Goal: Information Seeking & Learning: Learn about a topic

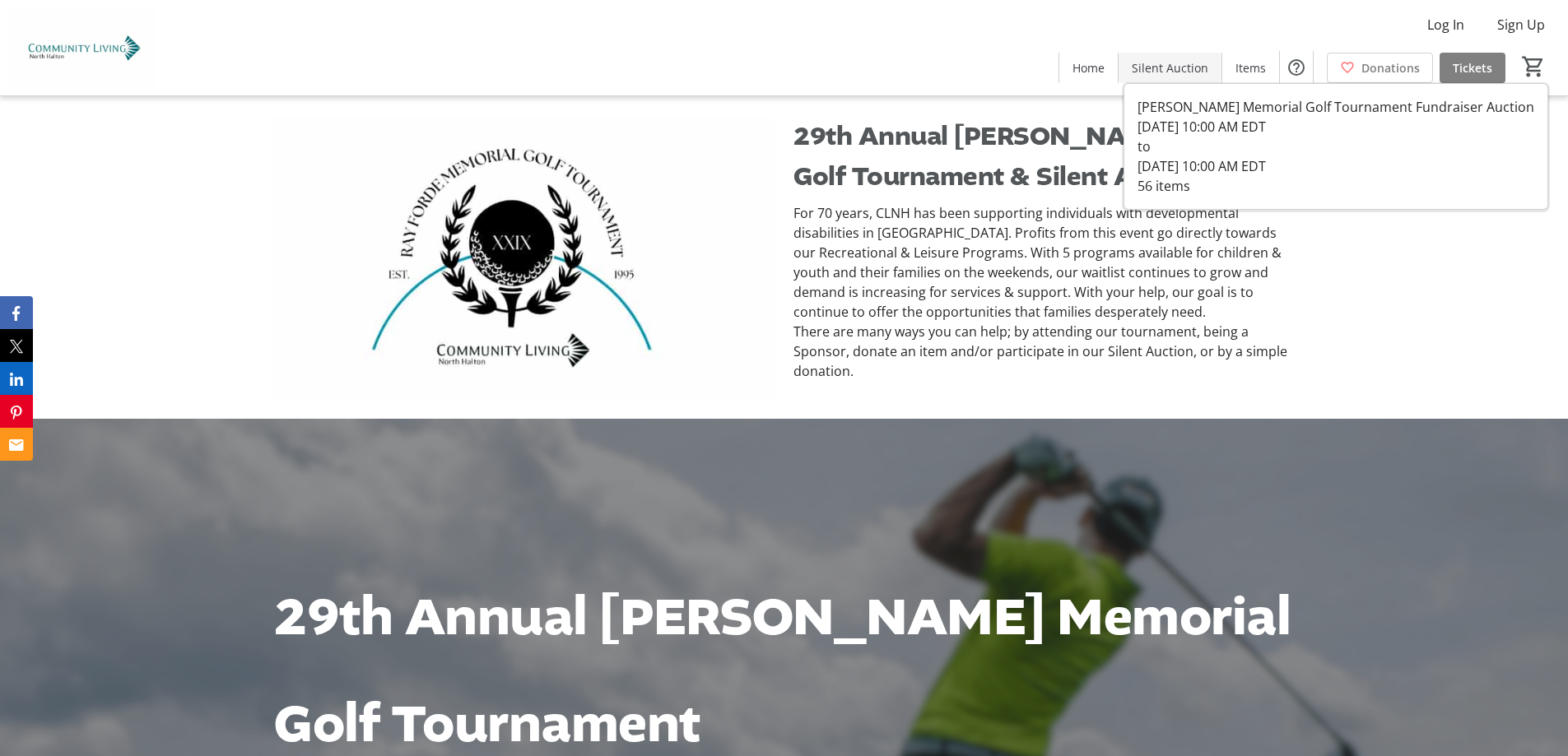
click at [1167, 64] on span "Silent Auction" at bounding box center [1170, 67] width 76 height 17
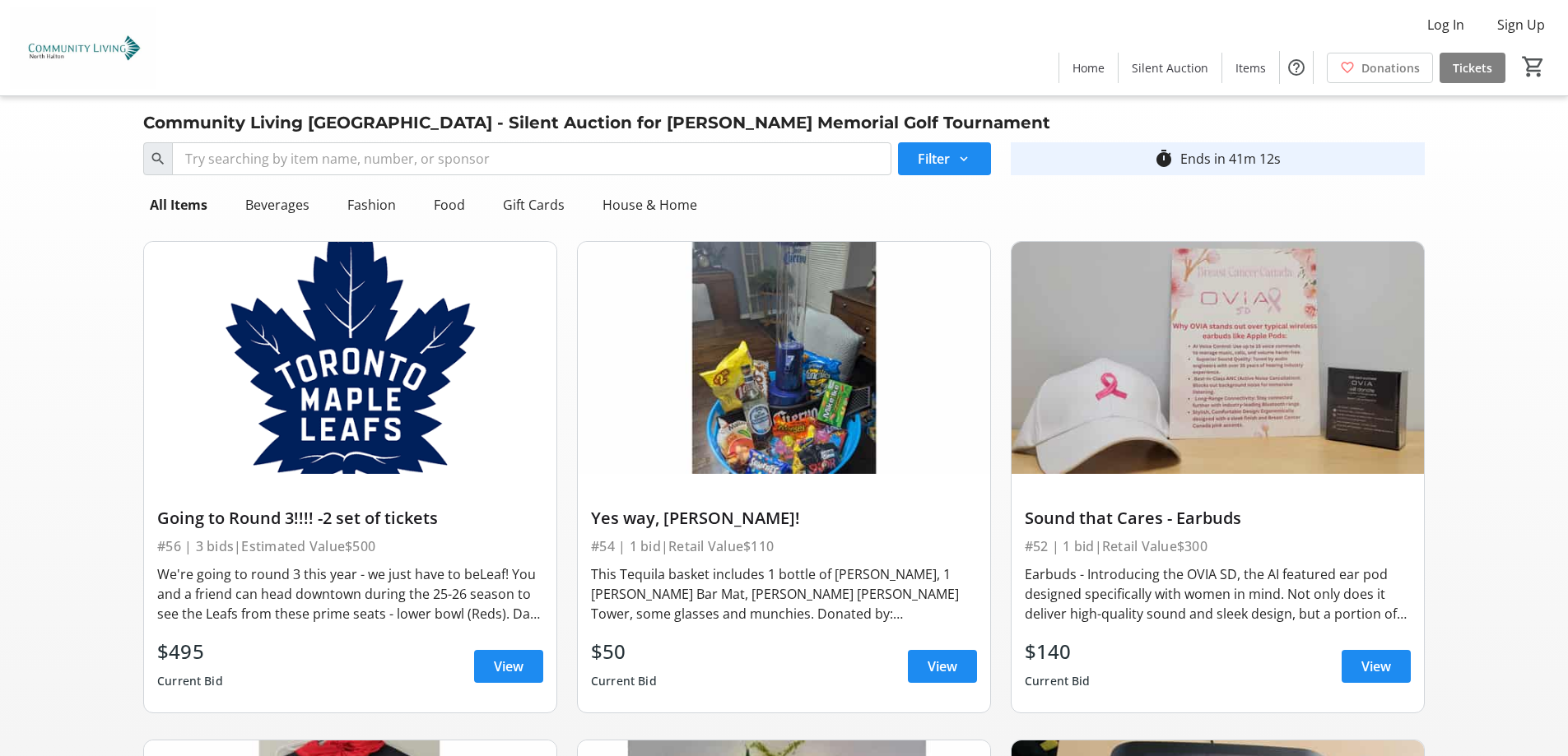
click at [787, 440] on img at bounding box center [784, 358] width 412 height 232
click at [939, 667] on span "View" at bounding box center [942, 666] width 30 height 20
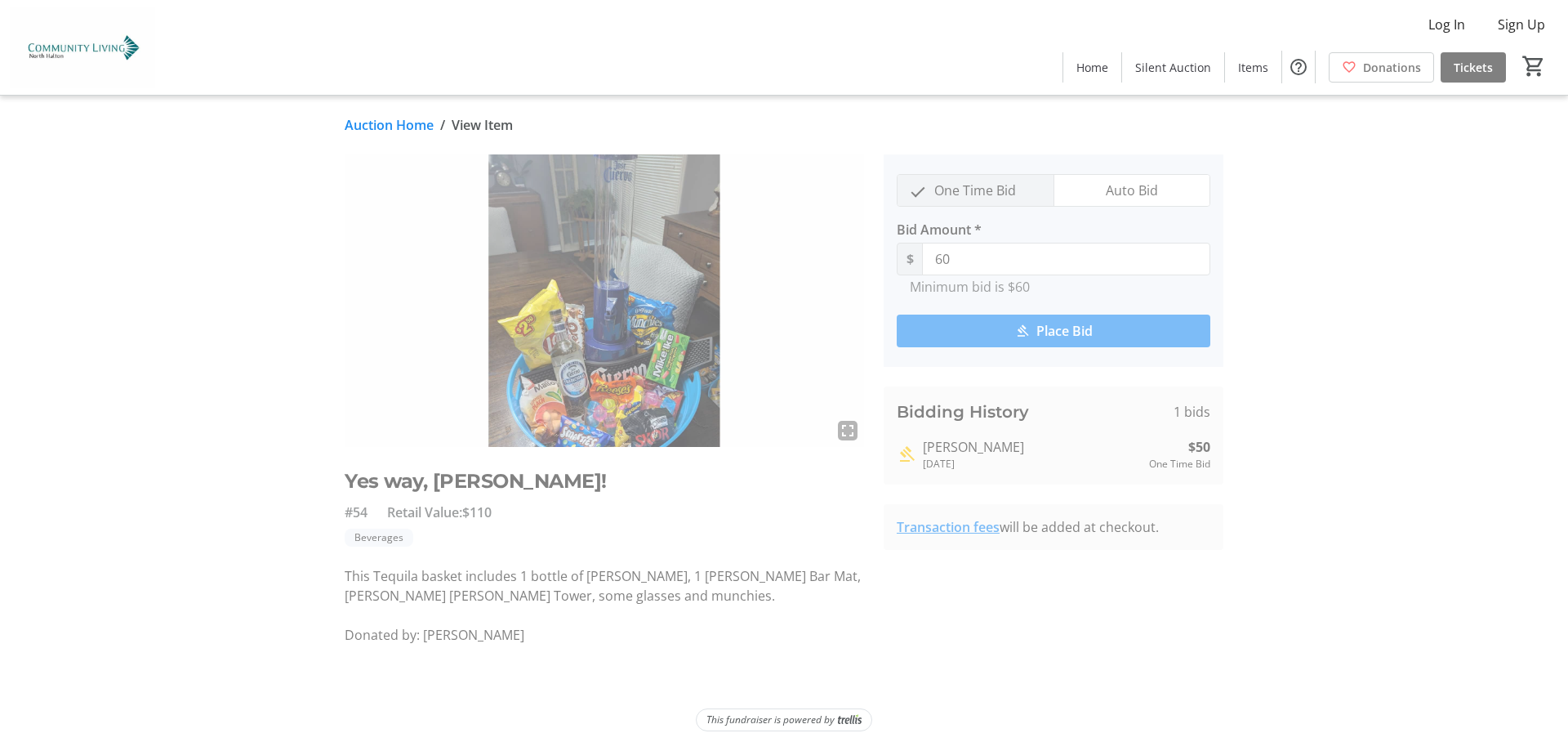
click at [843, 433] on mat-icon "fullscreen" at bounding box center [848, 431] width 20 height 20
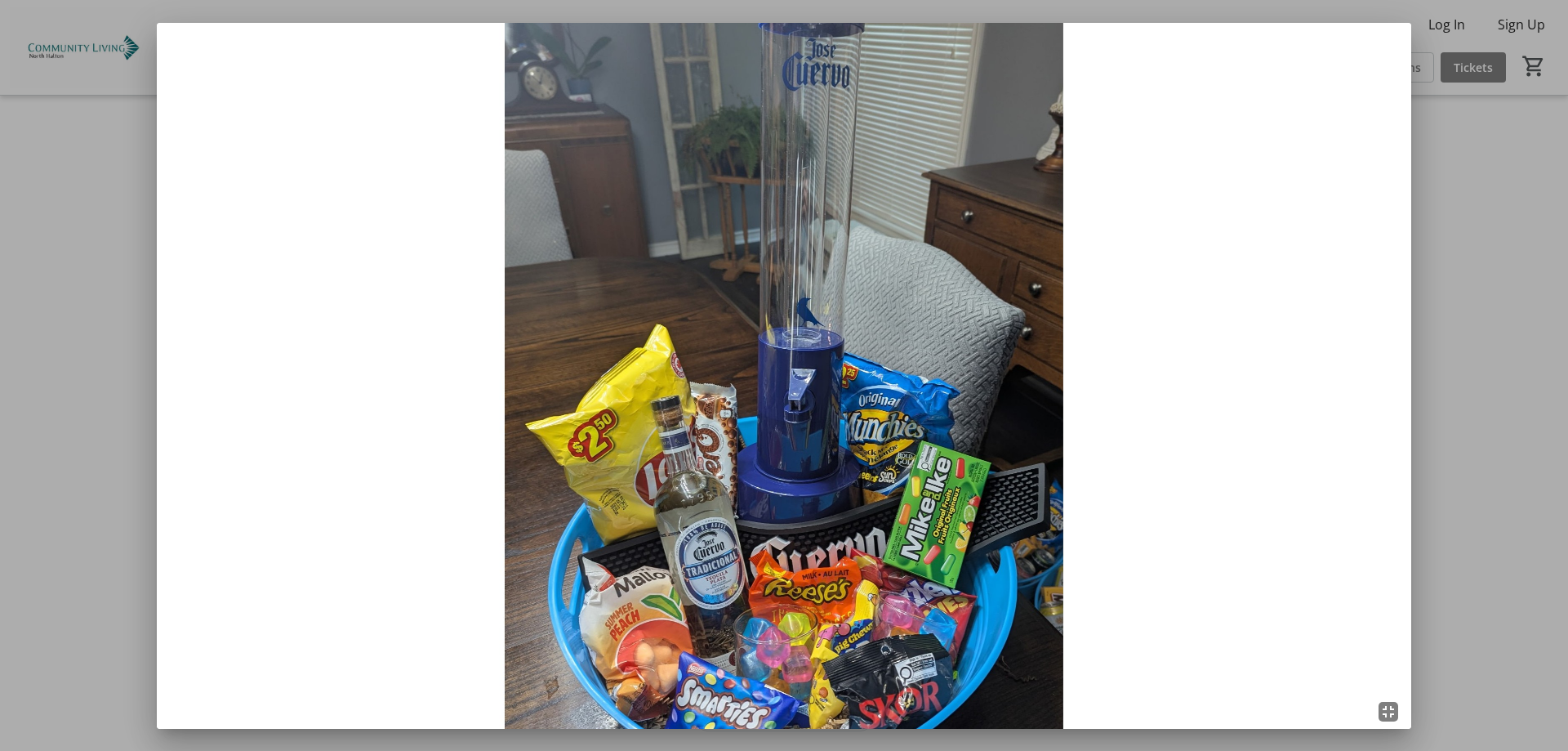
drag, startPoint x: 1533, startPoint y: 238, endPoint x: 1524, endPoint y: 234, distance: 9.8
click at [1530, 241] on div at bounding box center [784, 376] width 1568 height 751
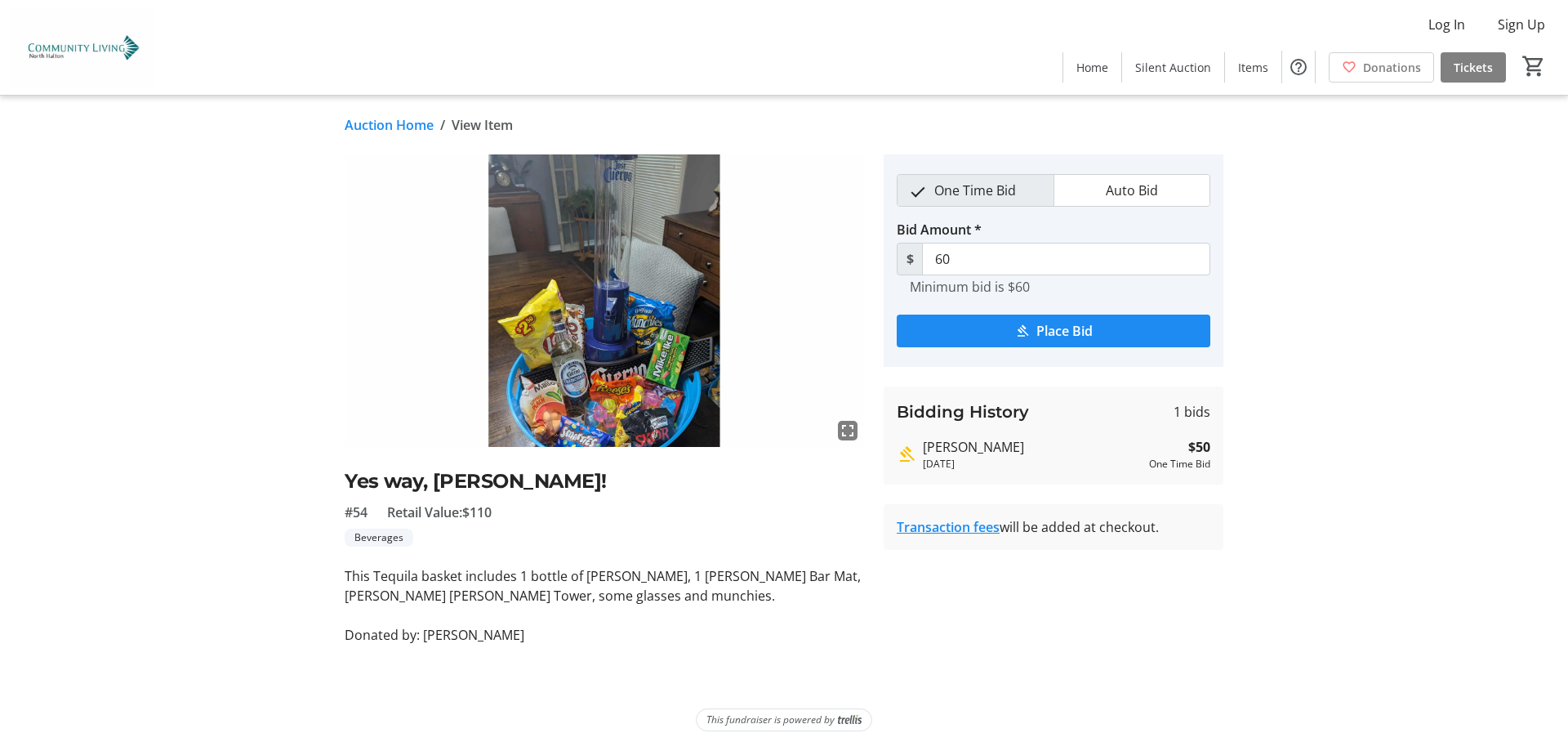
click at [850, 431] on mat-icon "fullscreen" at bounding box center [848, 431] width 20 height 20
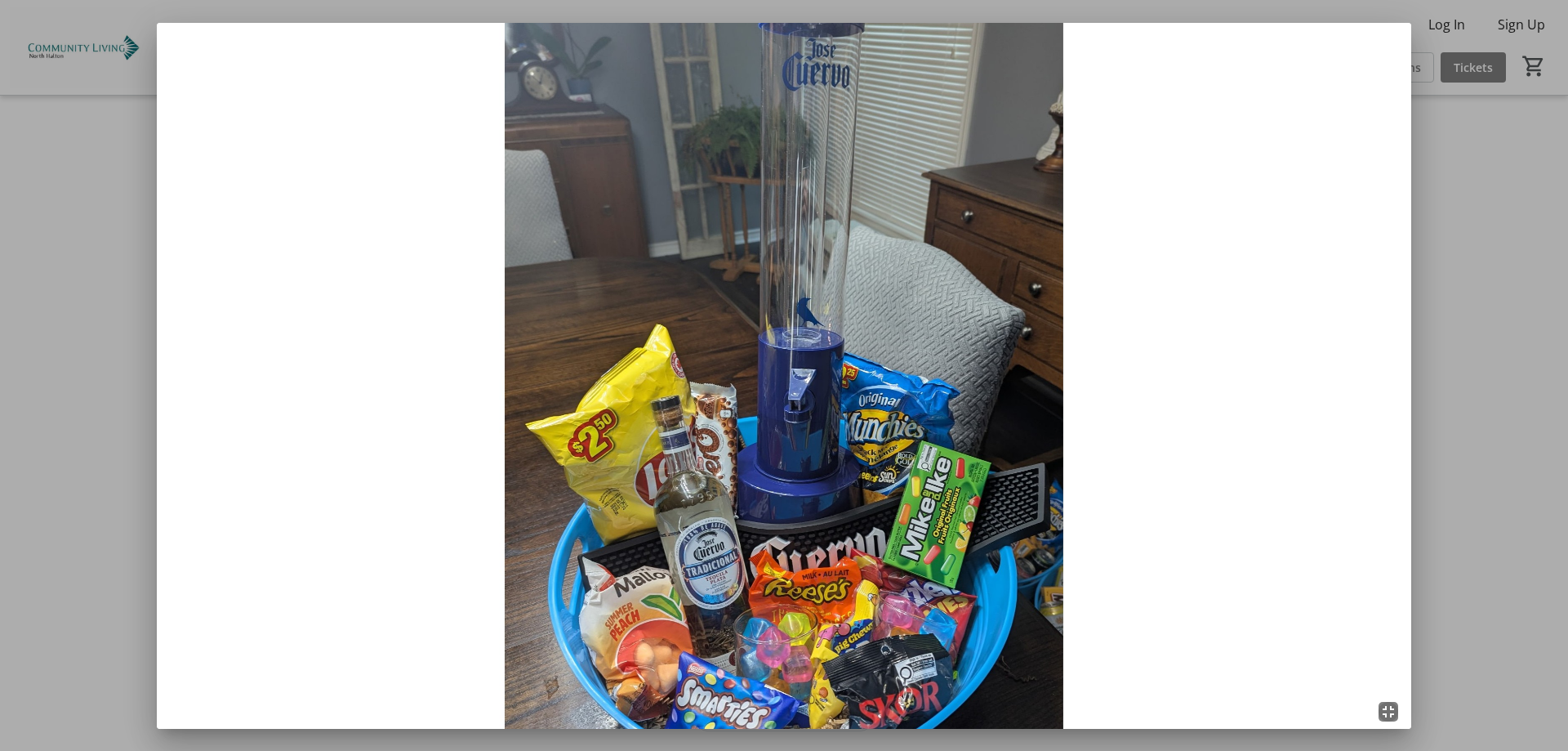
drag, startPoint x: 1475, startPoint y: 571, endPoint x: 1470, endPoint y: 564, distance: 8.6
click at [1470, 565] on div at bounding box center [784, 376] width 1568 height 751
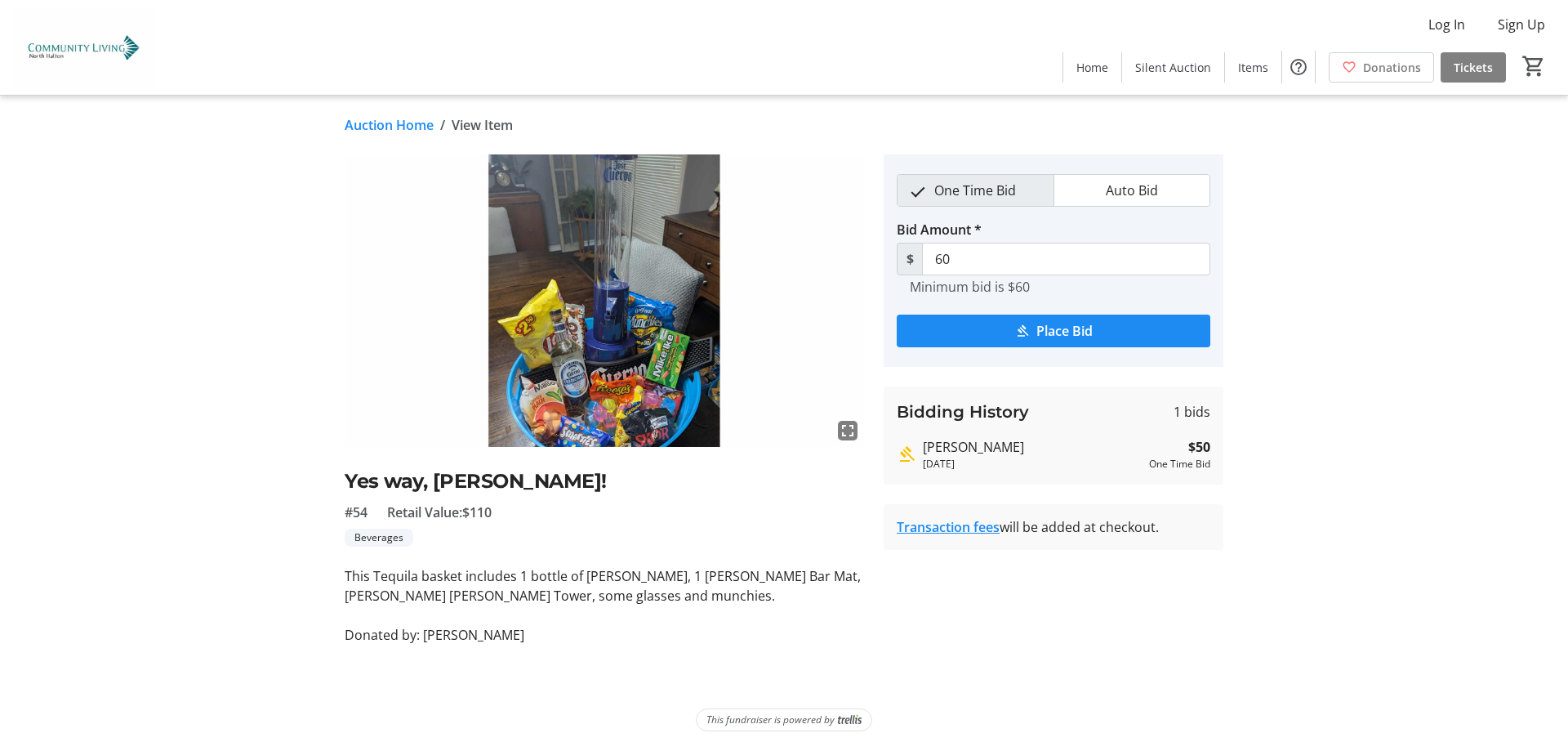
click at [928, 529] on link "Transaction fees" at bounding box center [948, 527] width 103 height 18
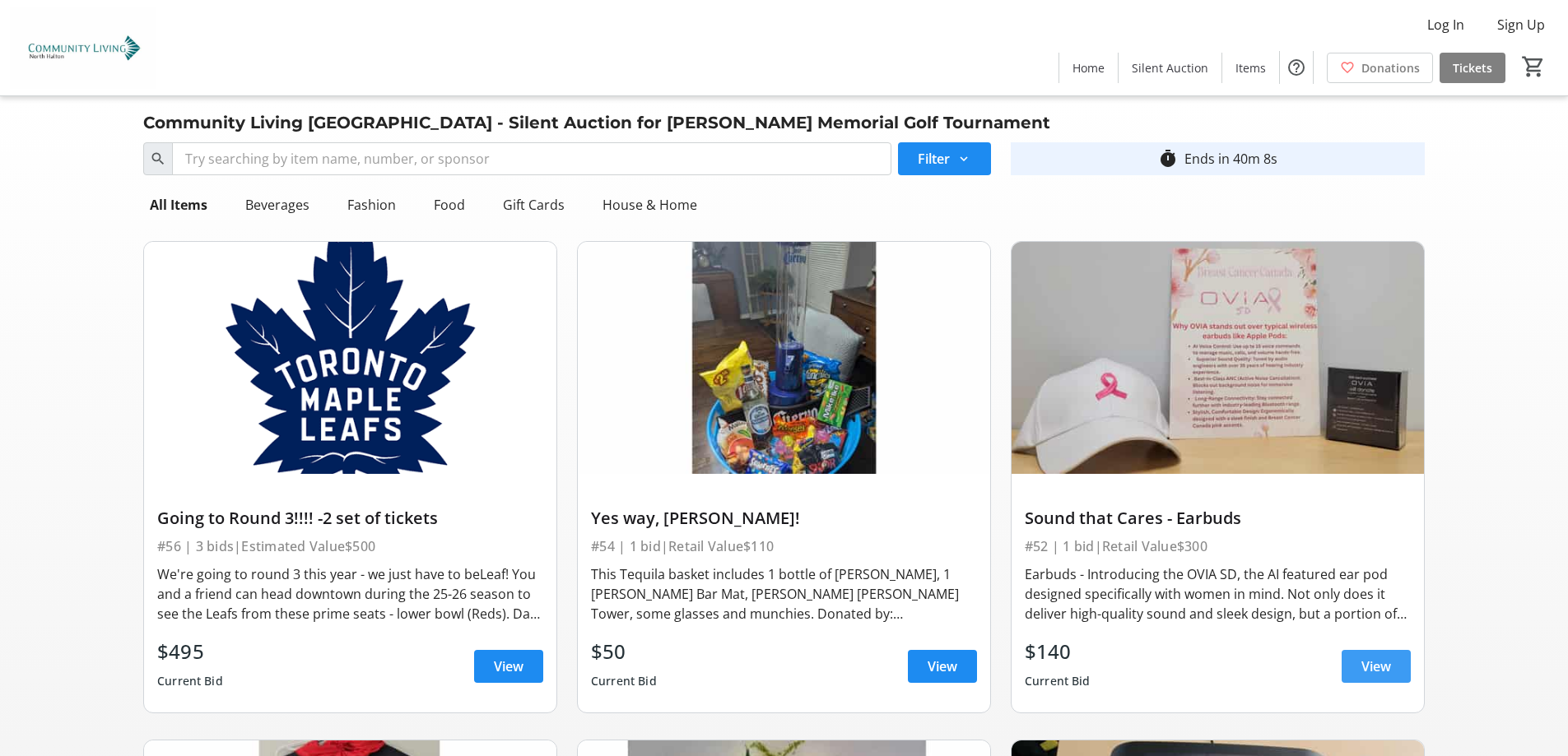
click at [1362, 661] on span "View" at bounding box center [1376, 666] width 30 height 20
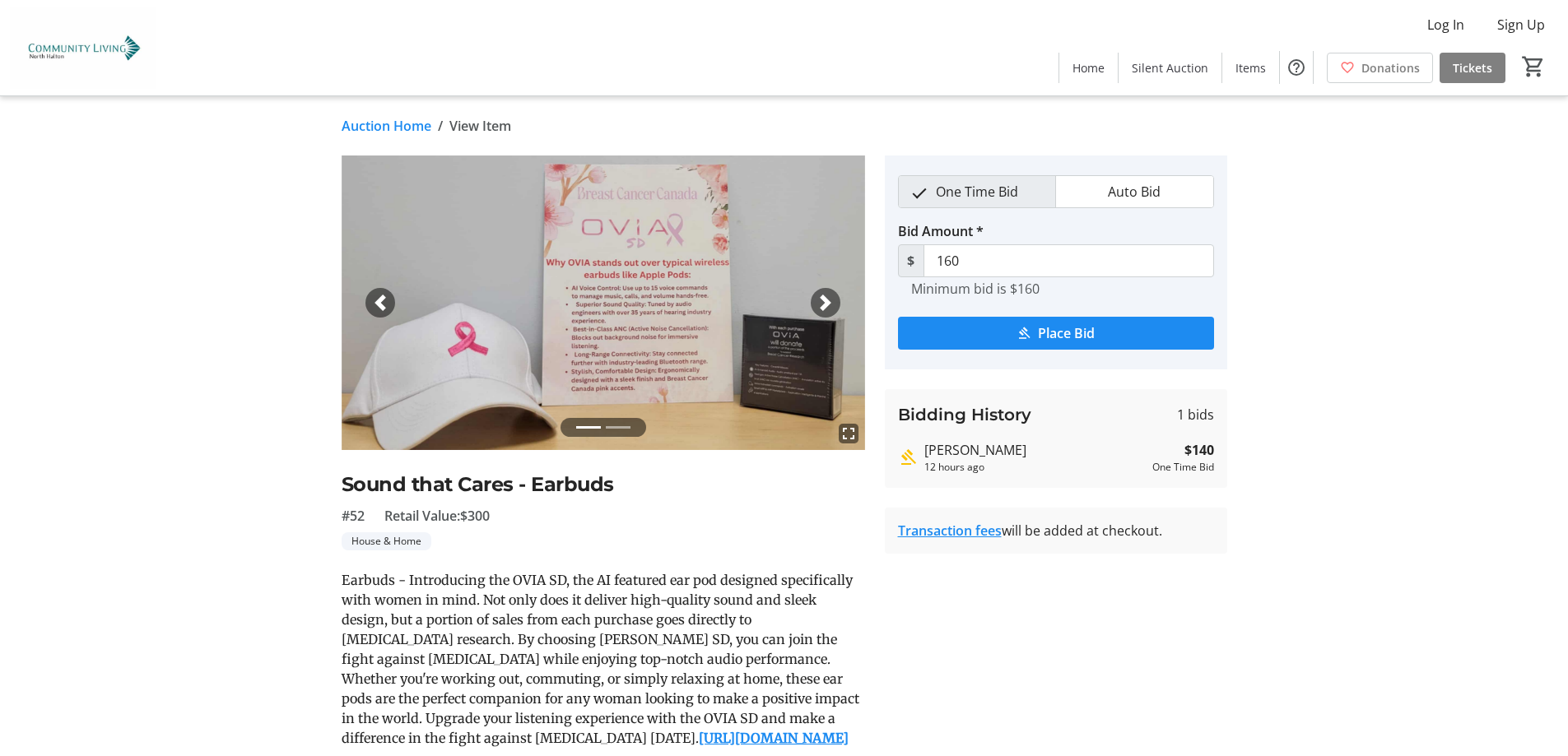
click at [817, 302] on span "button" at bounding box center [825, 303] width 17 height 17
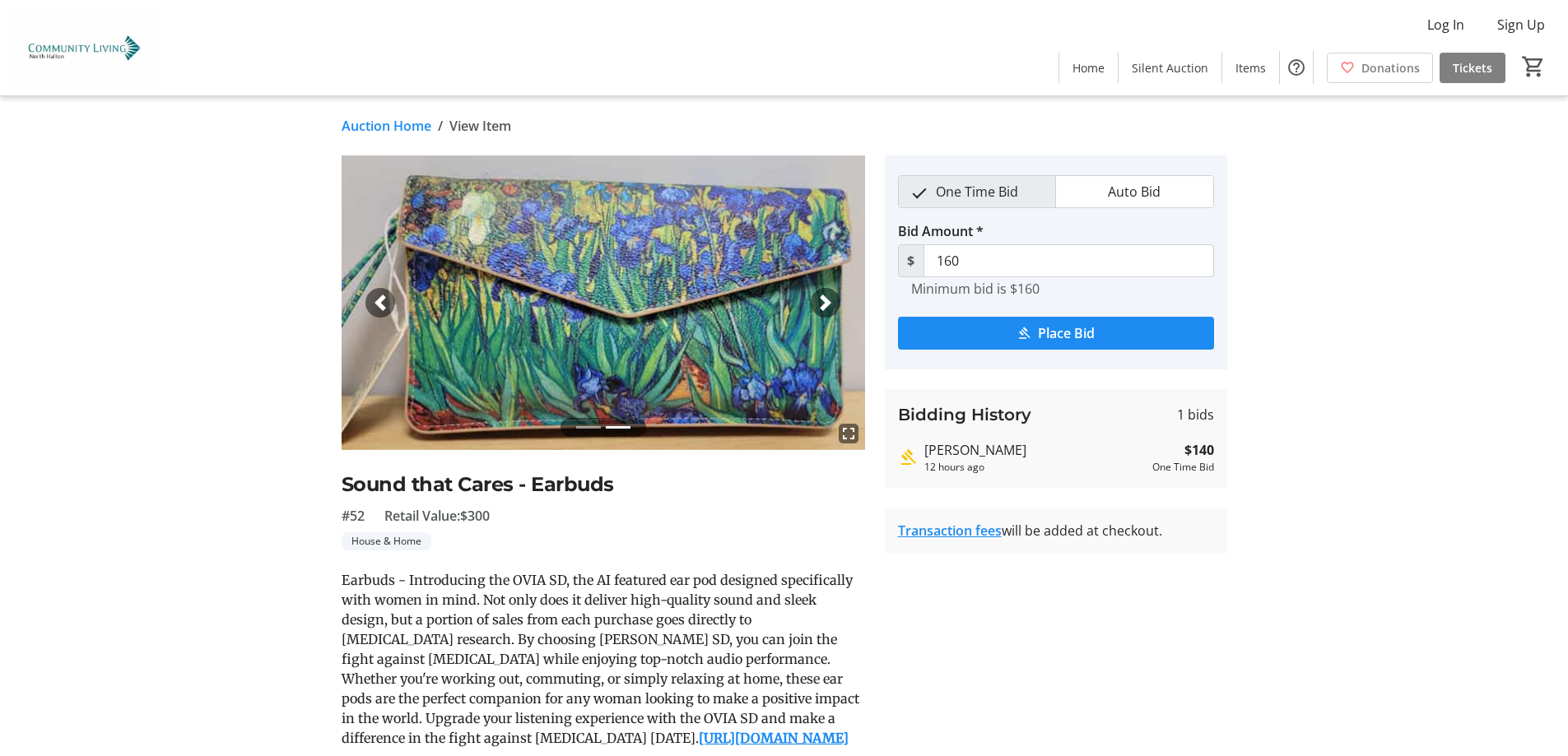
click at [381, 308] on span "button" at bounding box center [381, 303] width 17 height 17
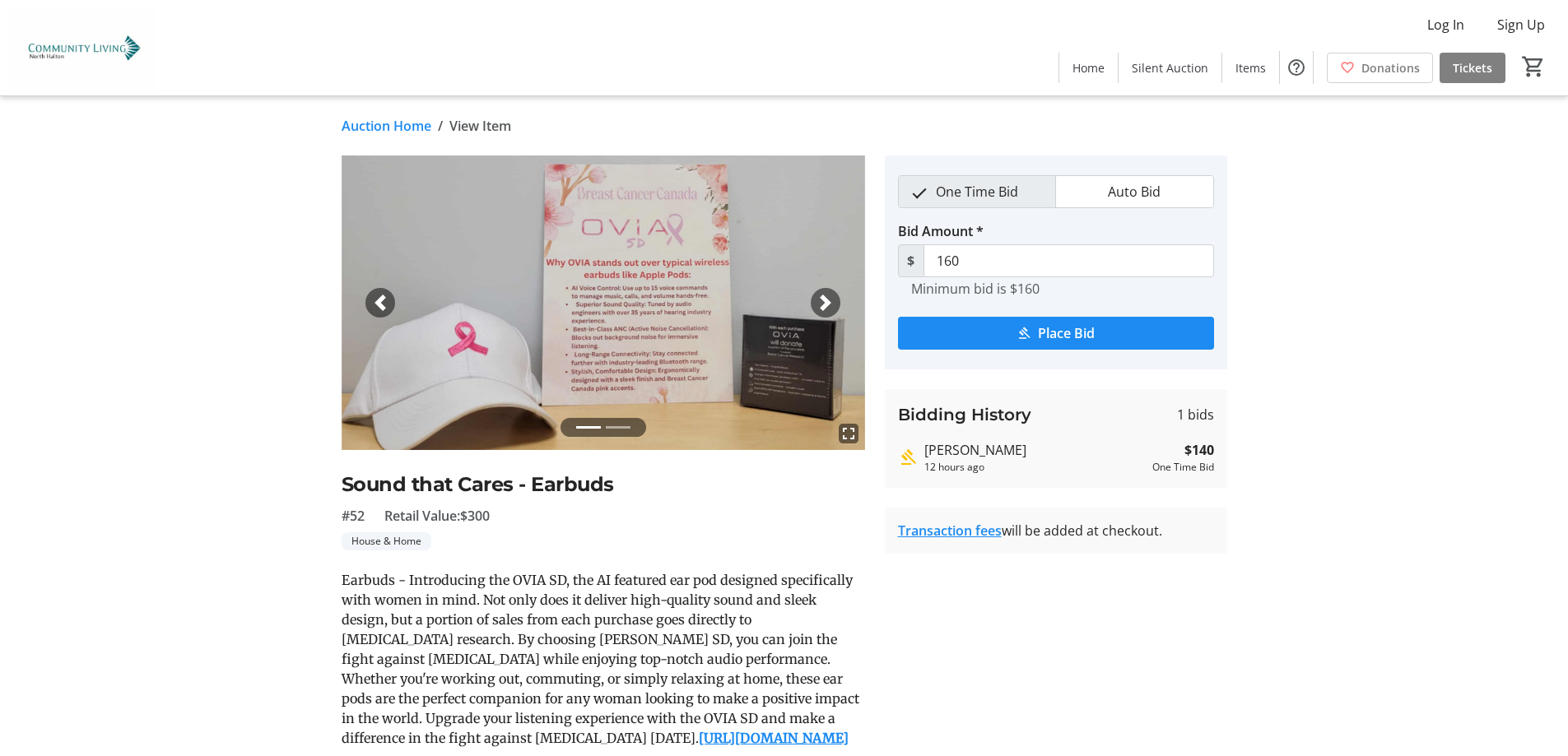
click at [847, 434] on mat-icon "fullscreen" at bounding box center [848, 434] width 20 height 20
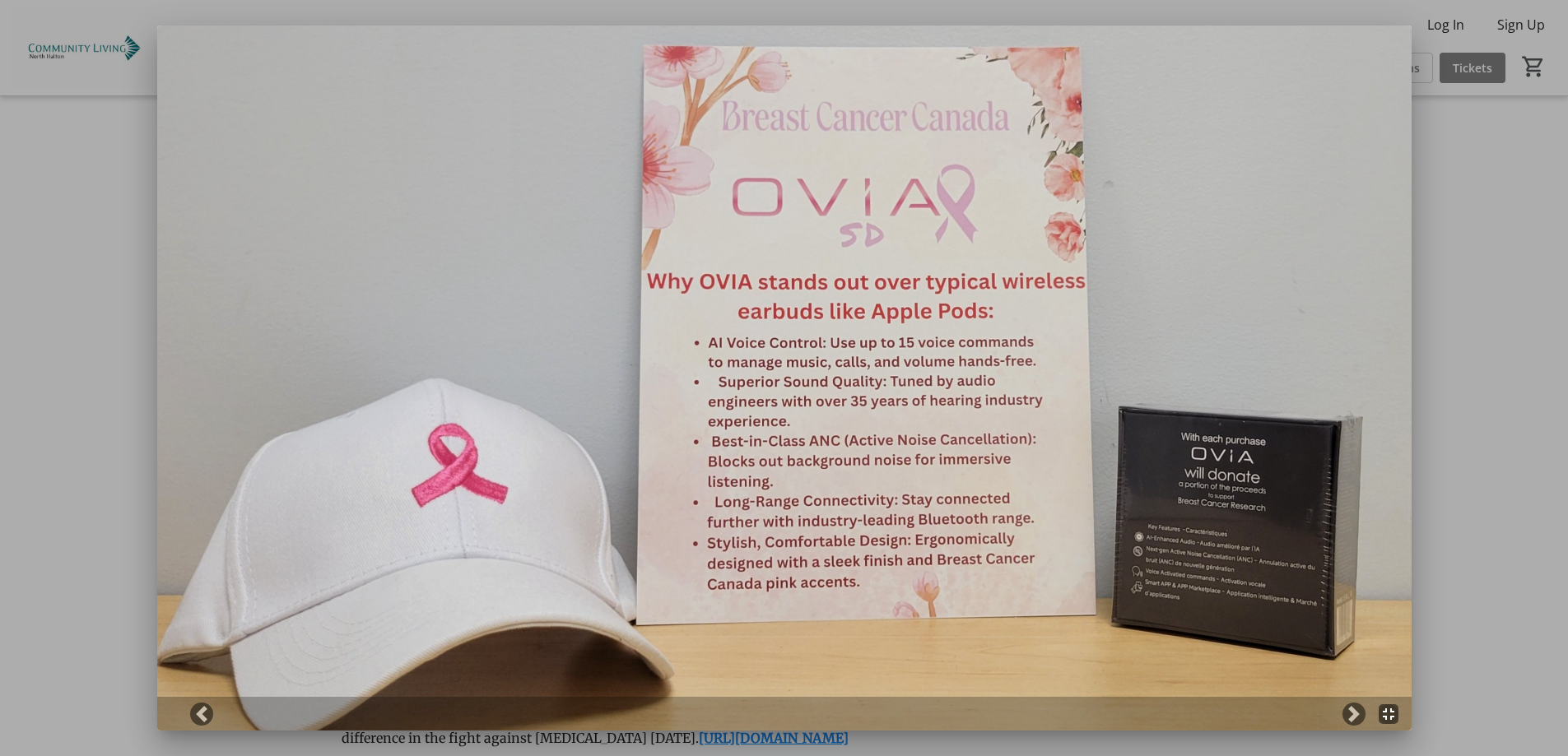
click at [54, 196] on div at bounding box center [784, 378] width 1568 height 756
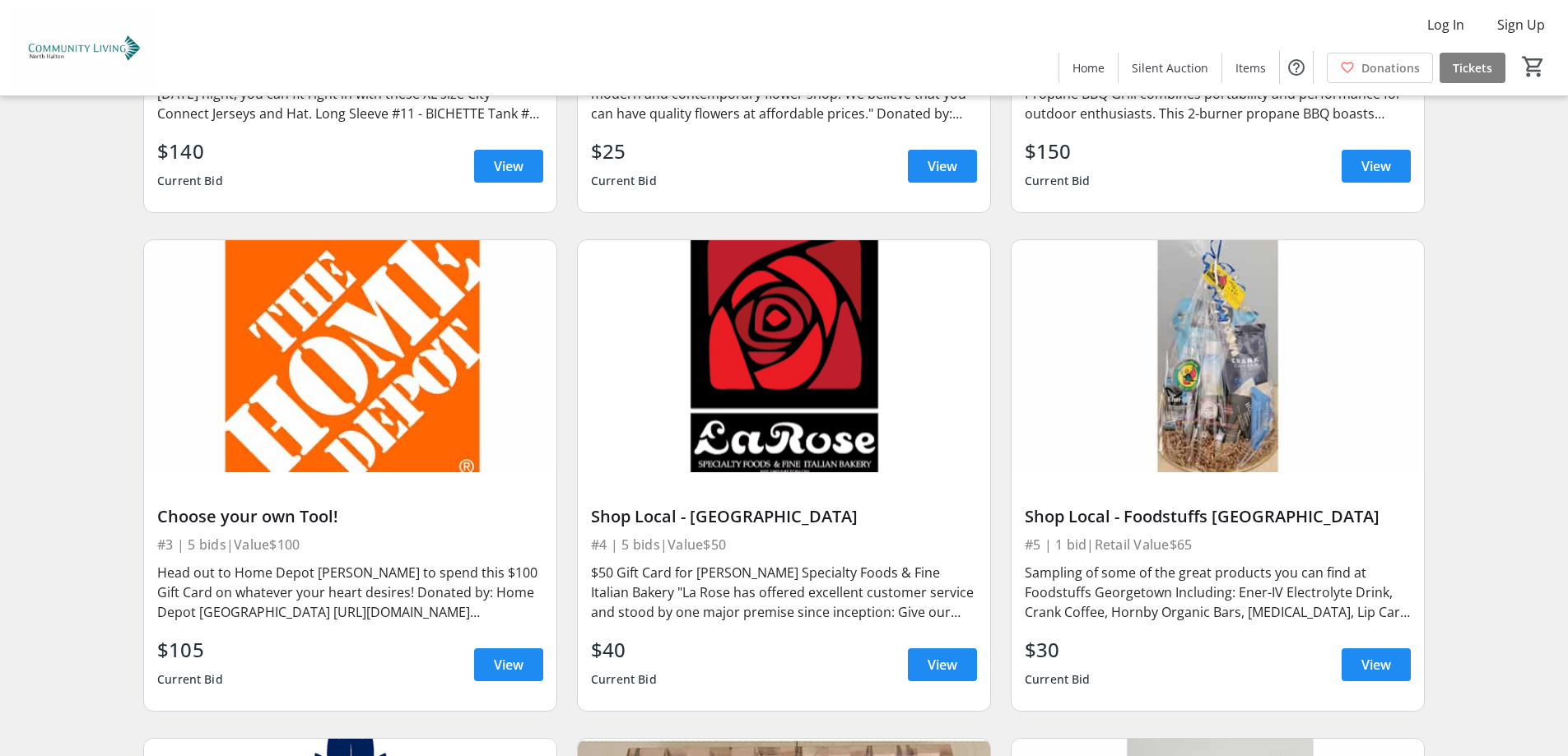
scroll to position [1069, 0]
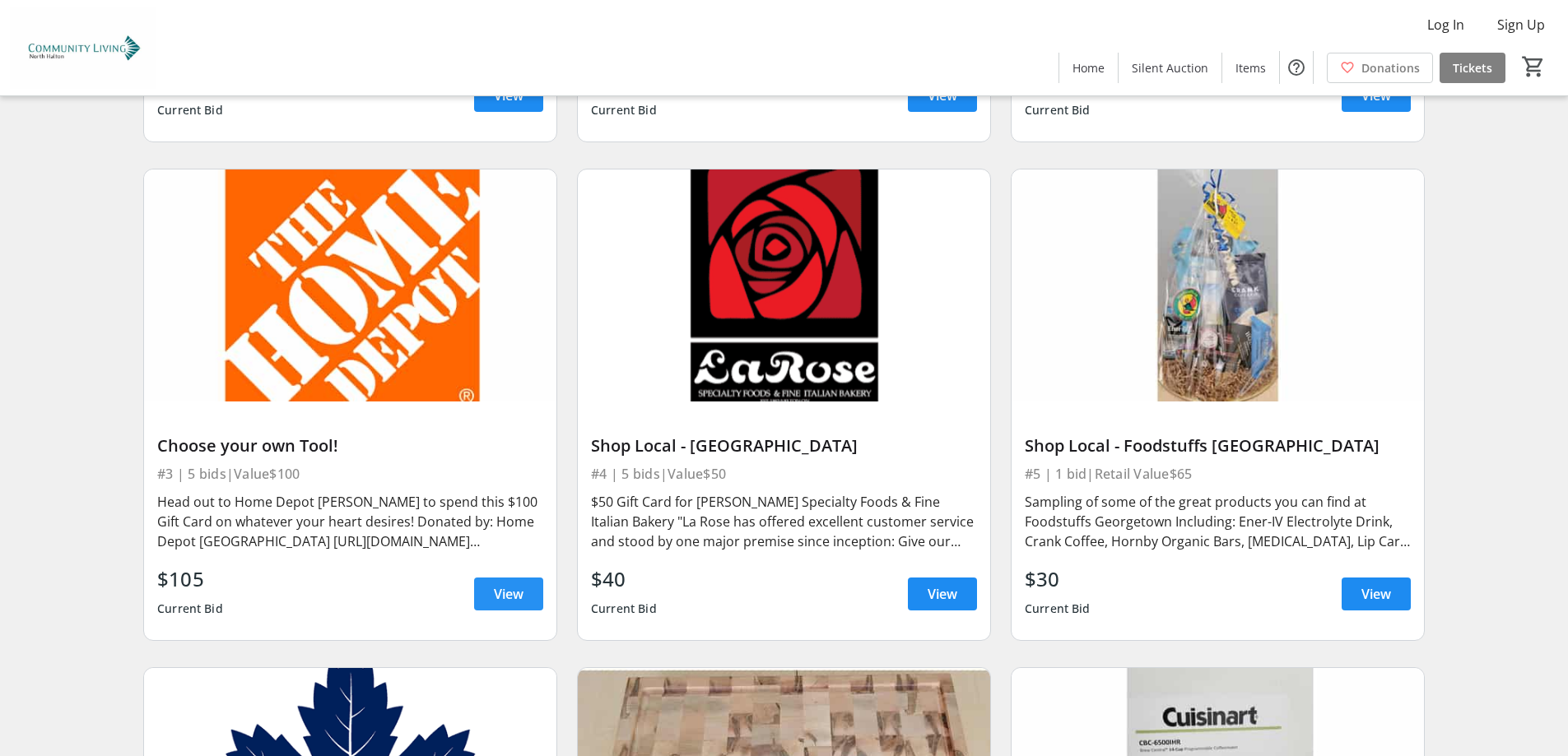
click at [515, 598] on span "View" at bounding box center [508, 594] width 30 height 20
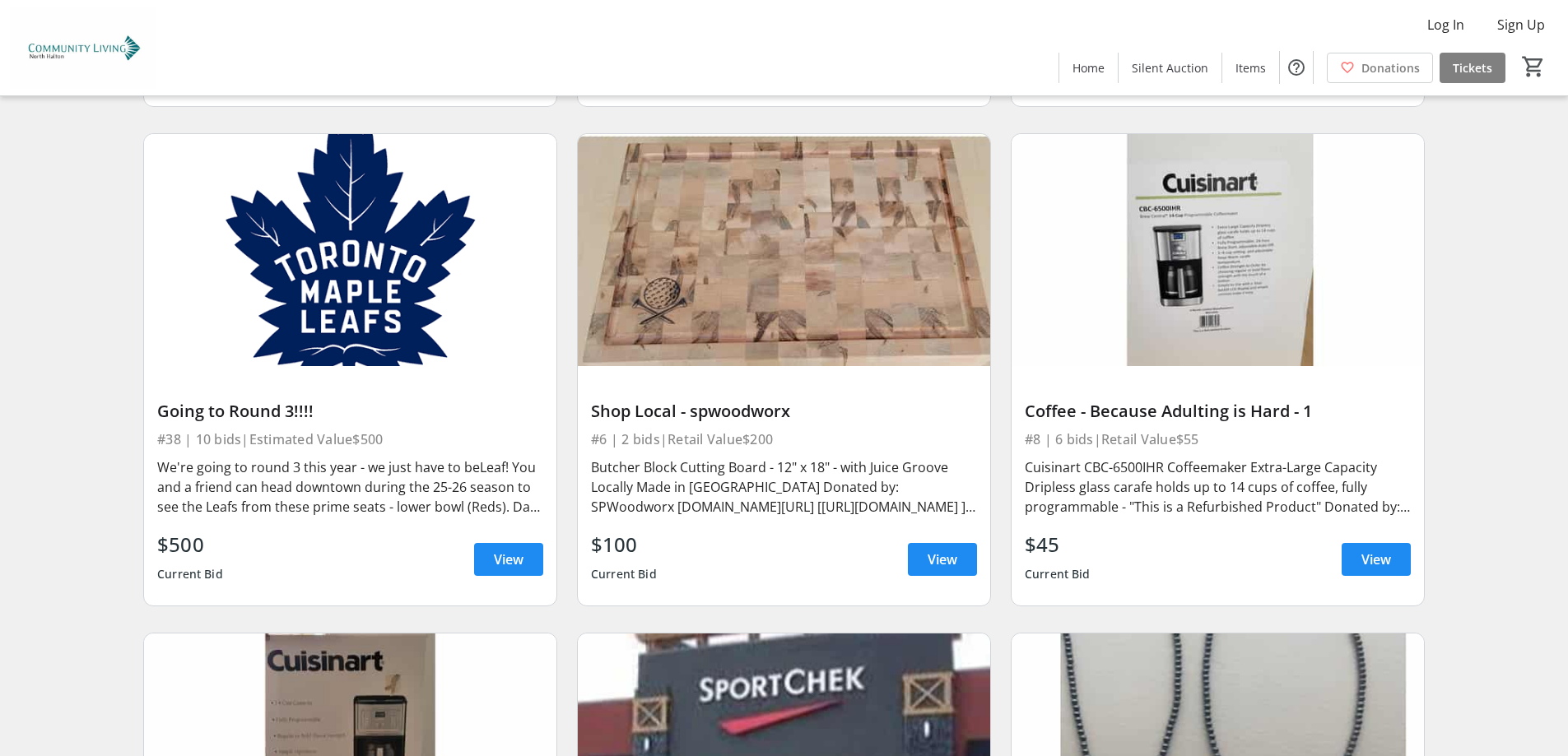
scroll to position [1645, 0]
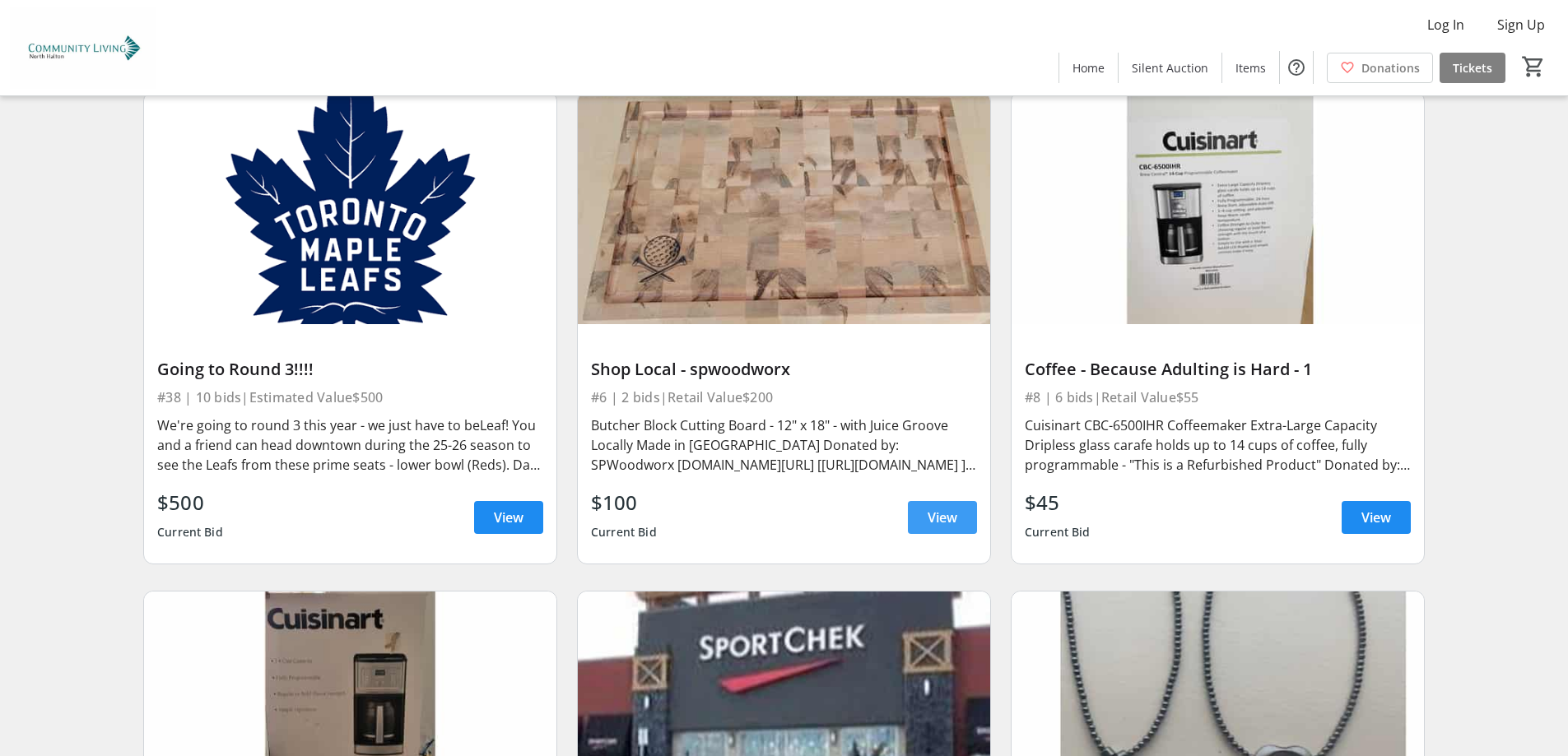
click at [930, 513] on span "View" at bounding box center [942, 517] width 30 height 20
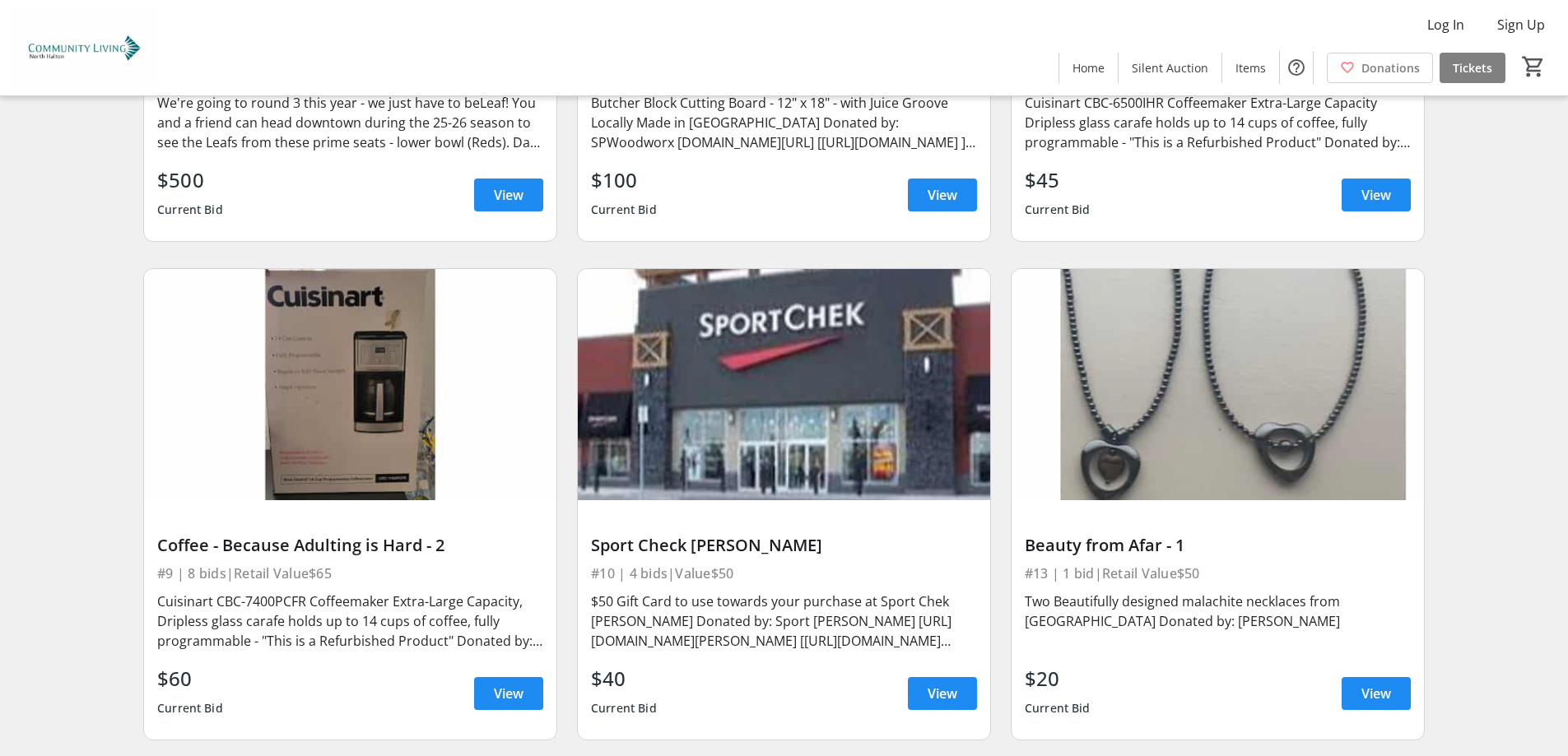
scroll to position [1975, 0]
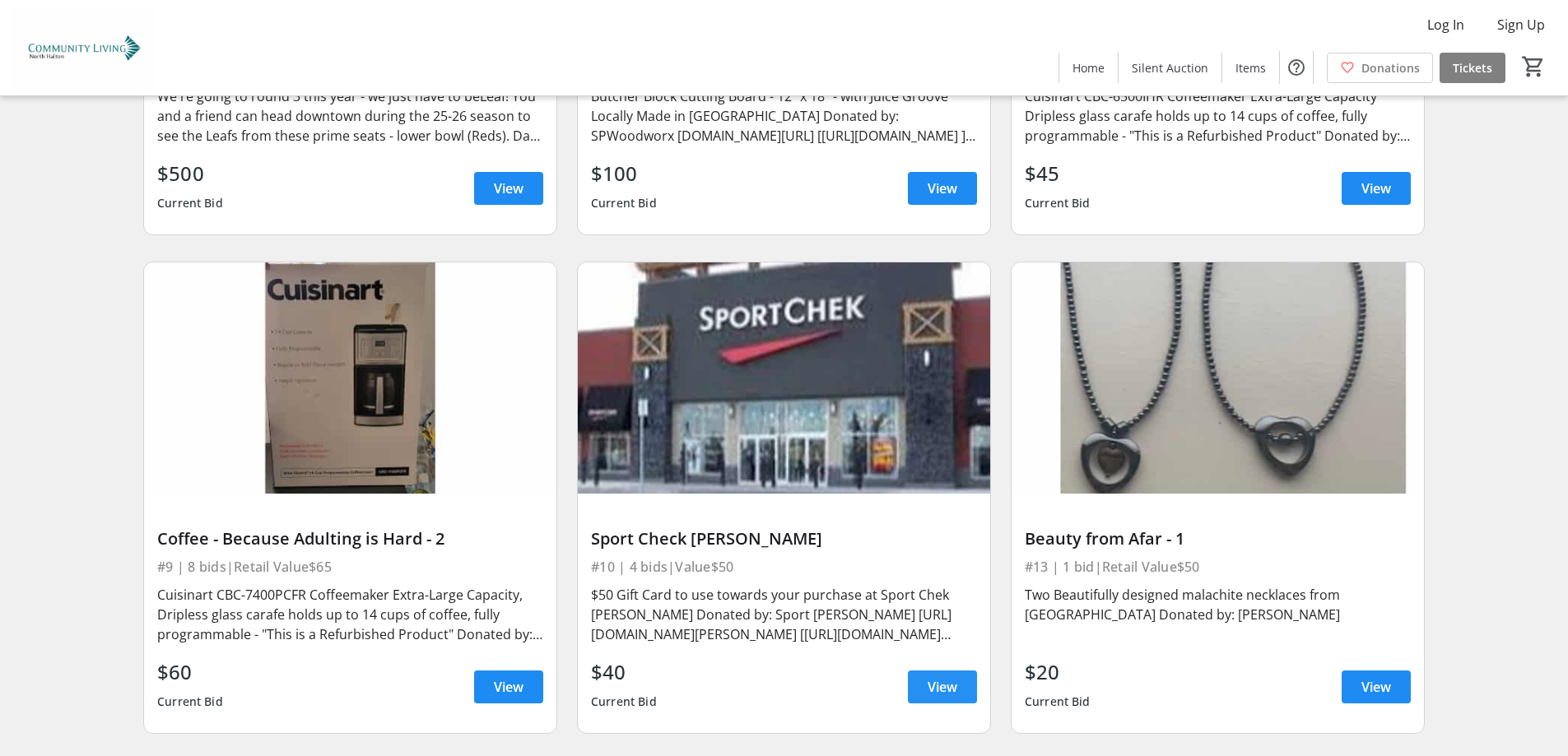
click at [934, 687] on span "View" at bounding box center [942, 687] width 30 height 20
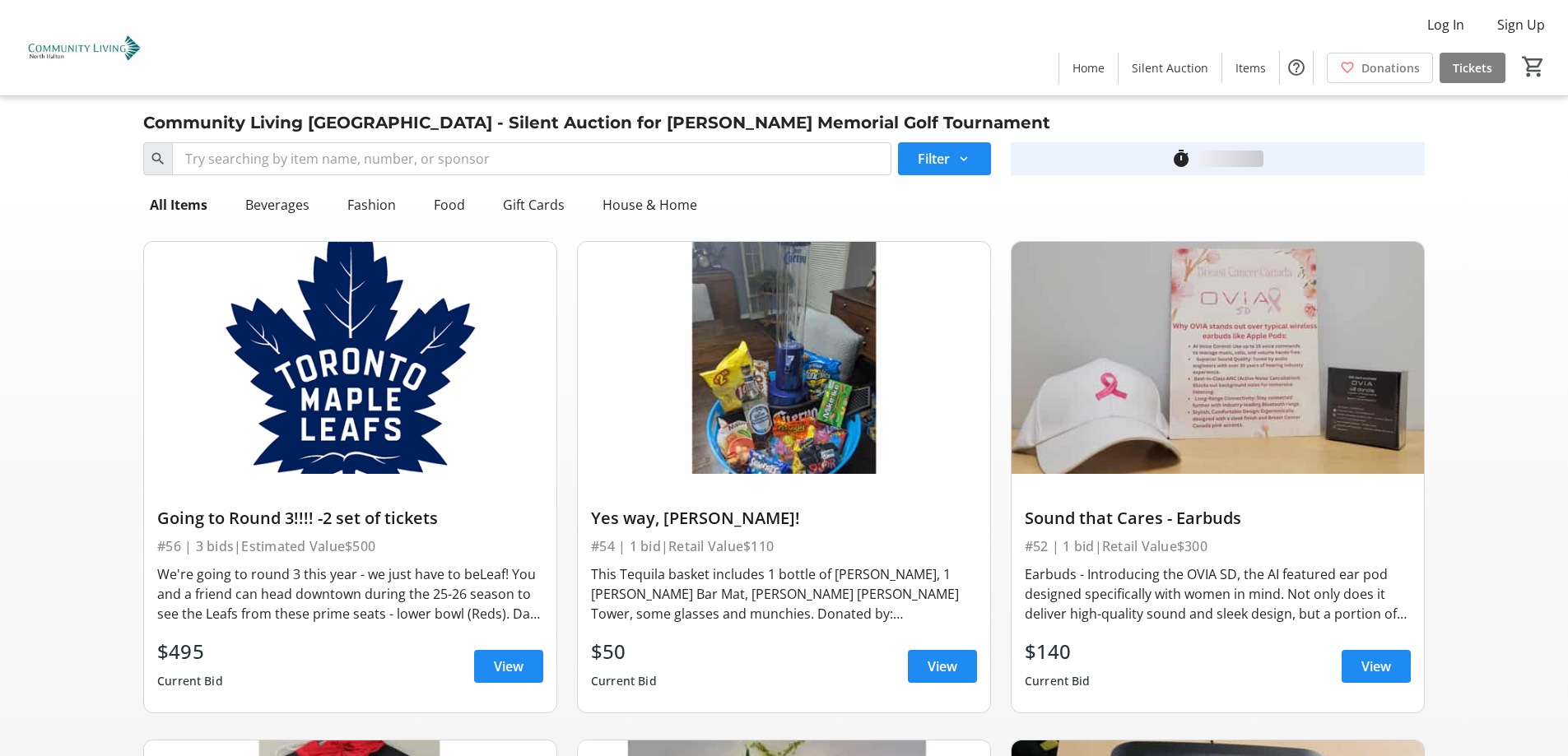
scroll to position [1975, 0]
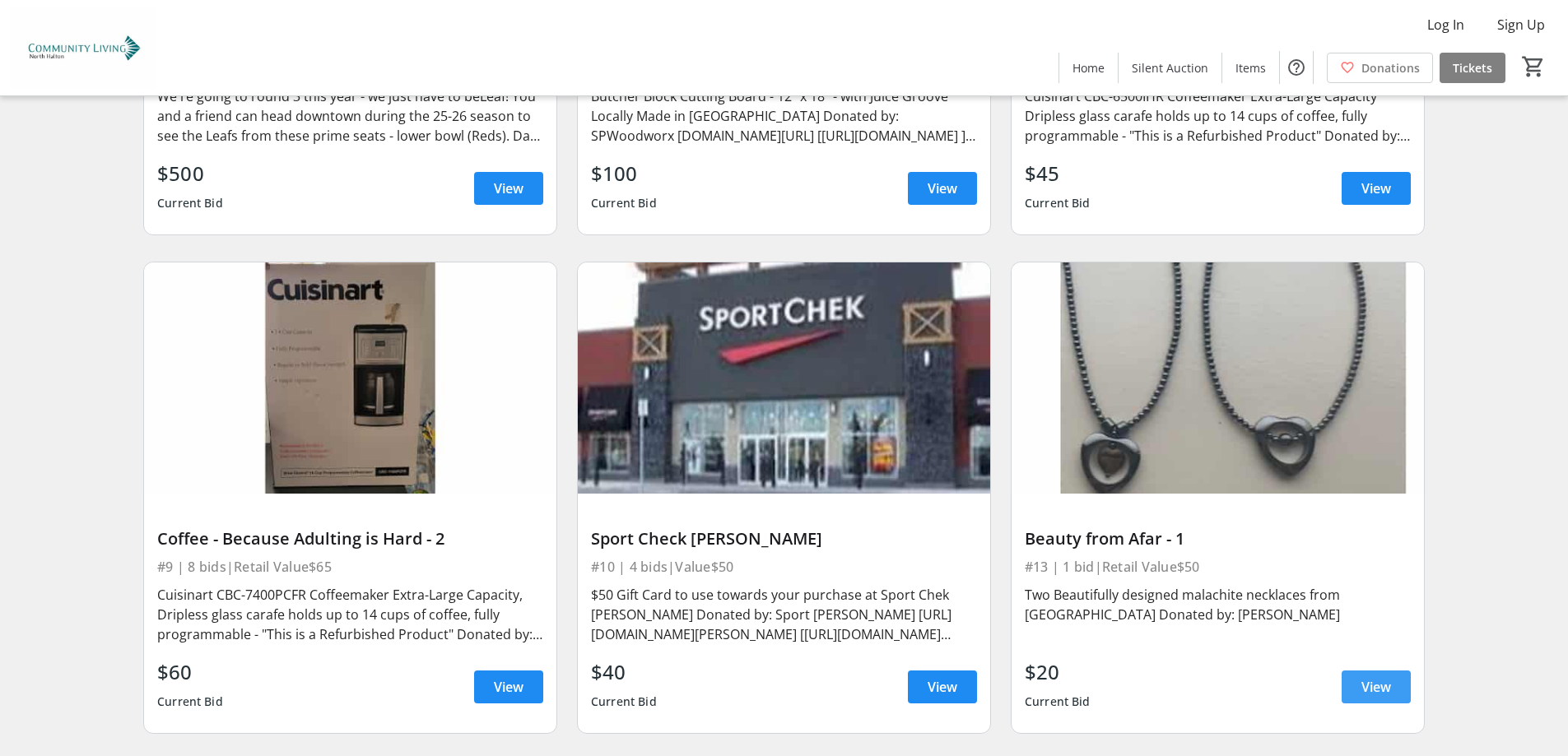
drag, startPoint x: 1376, startPoint y: 681, endPoint x: 1376, endPoint y: 667, distance: 14.0
click at [1376, 680] on span "View" at bounding box center [1376, 687] width 30 height 20
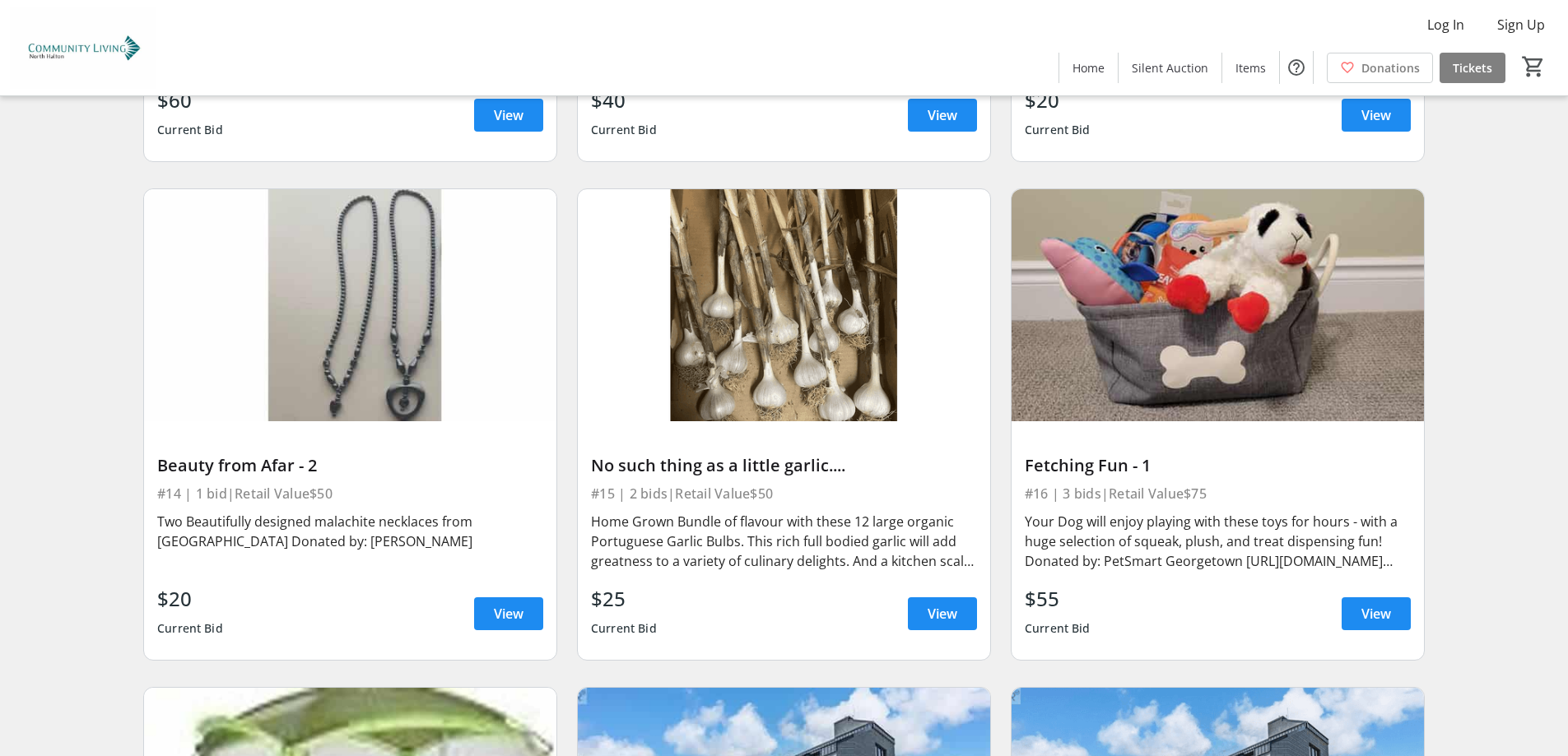
scroll to position [2550, 0]
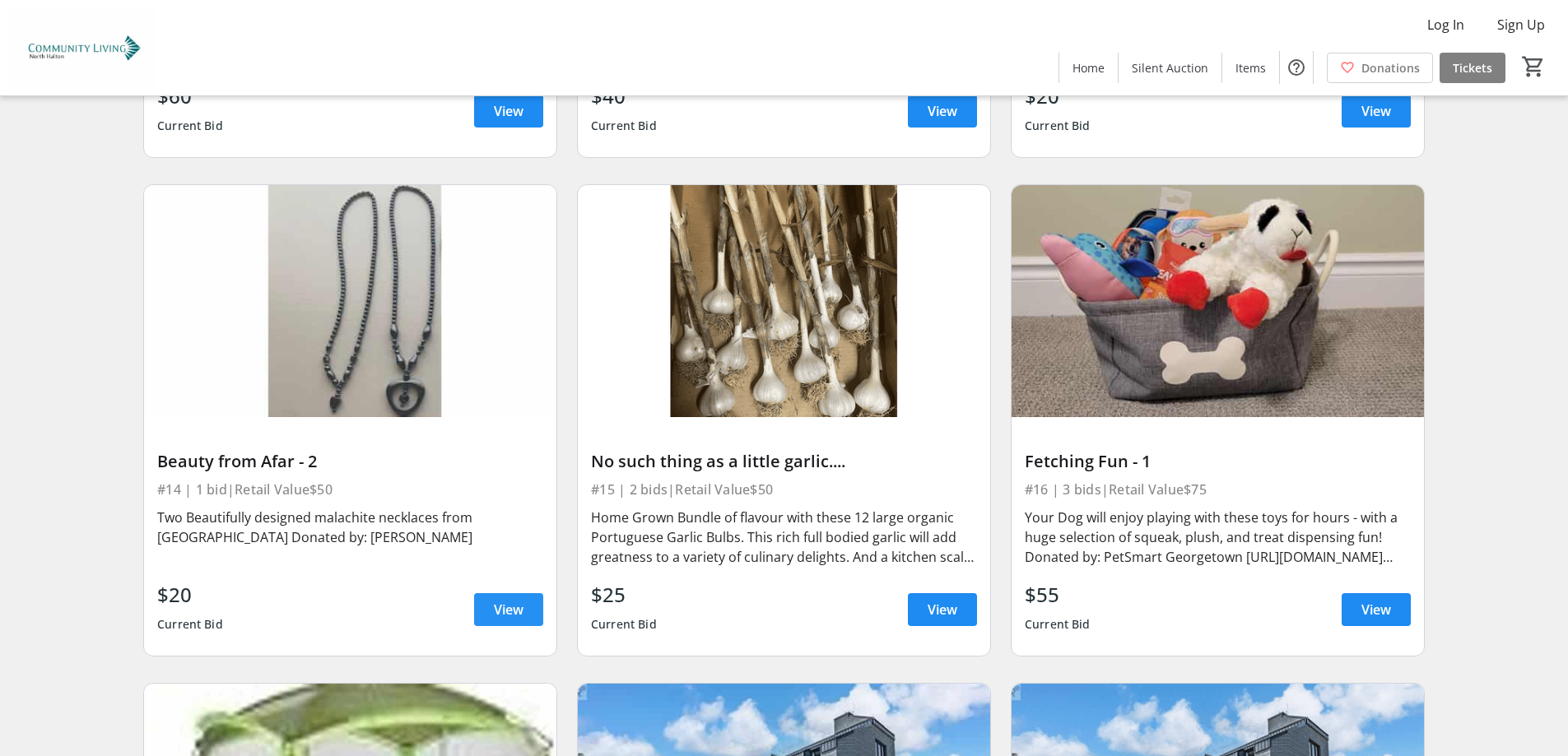
click at [506, 601] on span "View" at bounding box center [508, 609] width 30 height 20
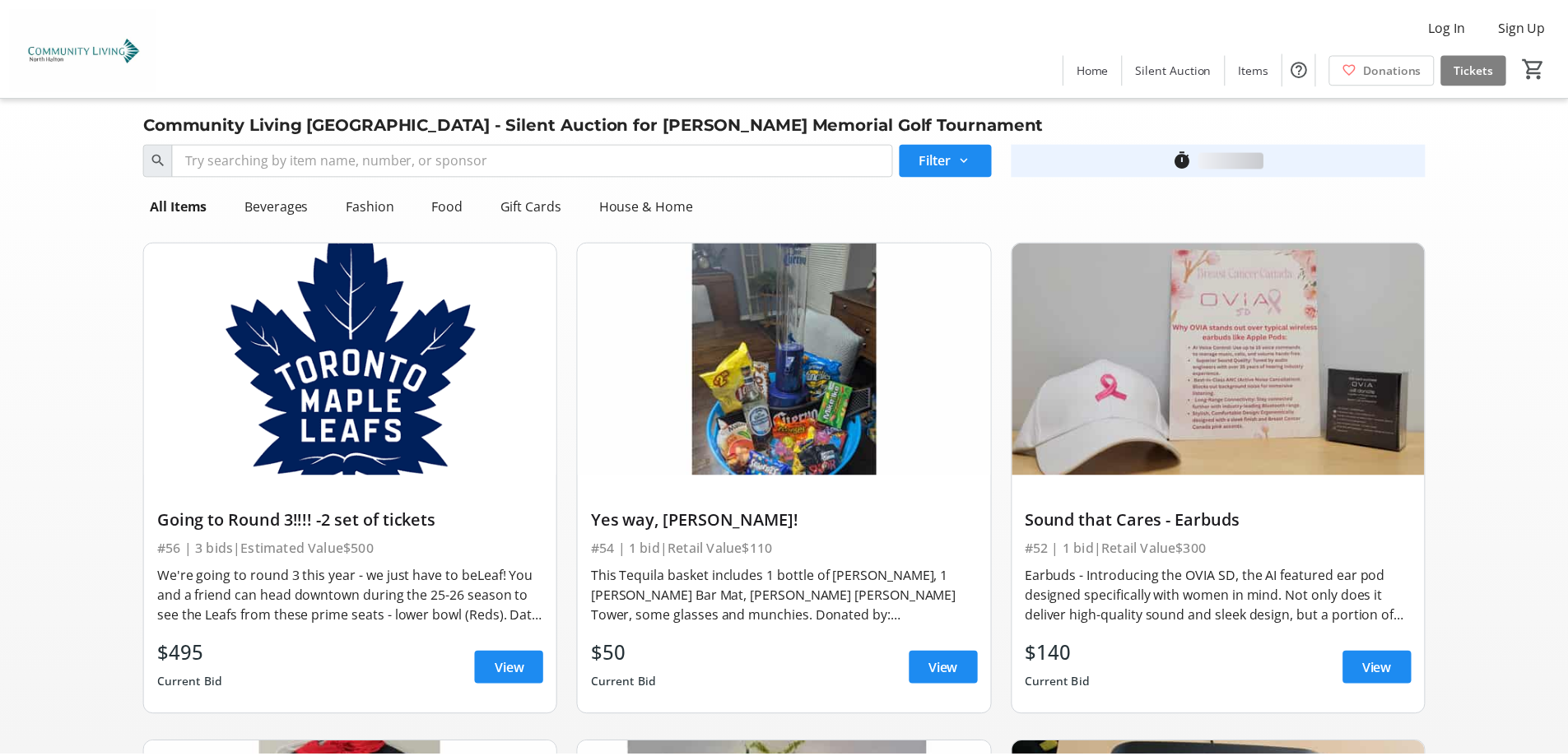
scroll to position [2550, 0]
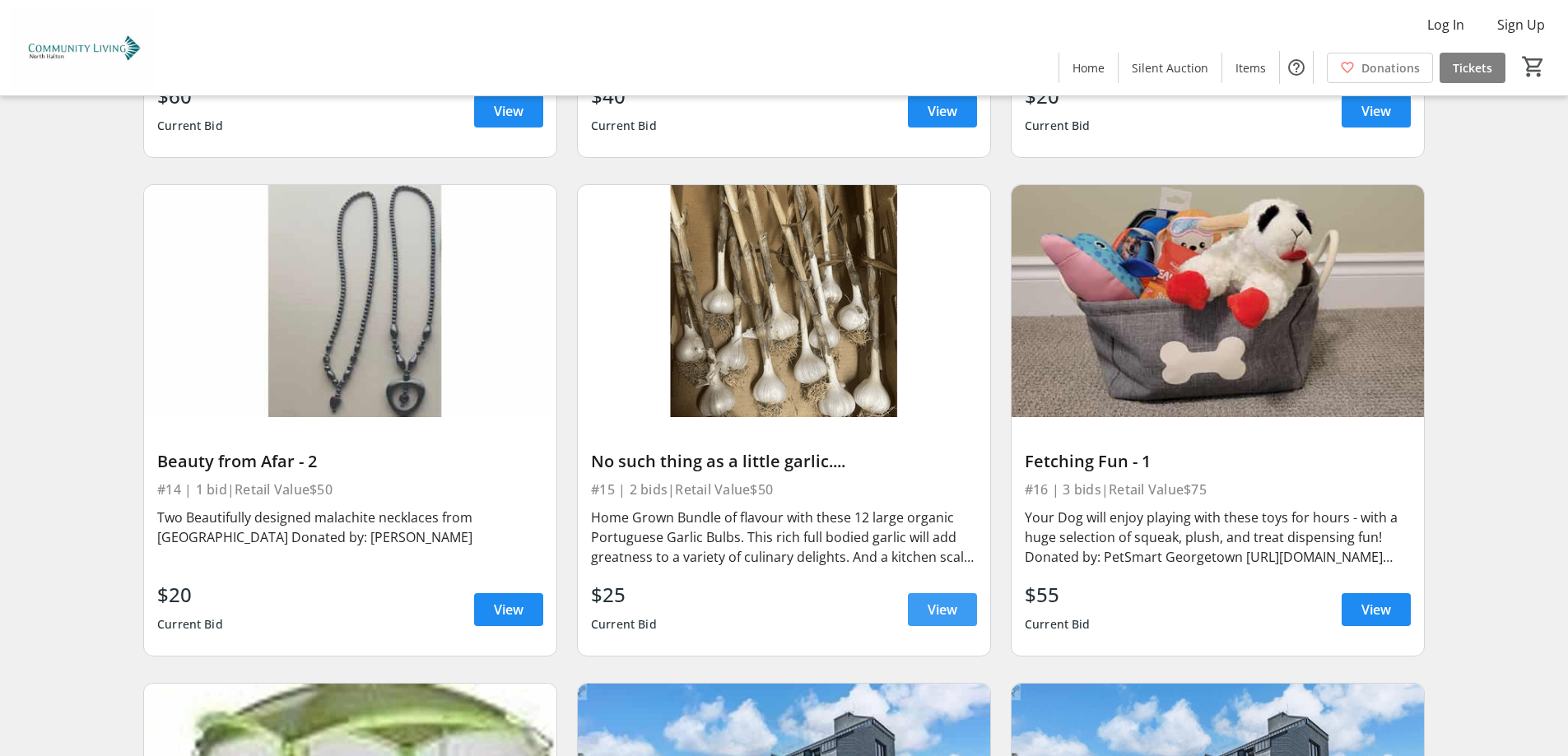
click at [925, 604] on span at bounding box center [942, 610] width 69 height 40
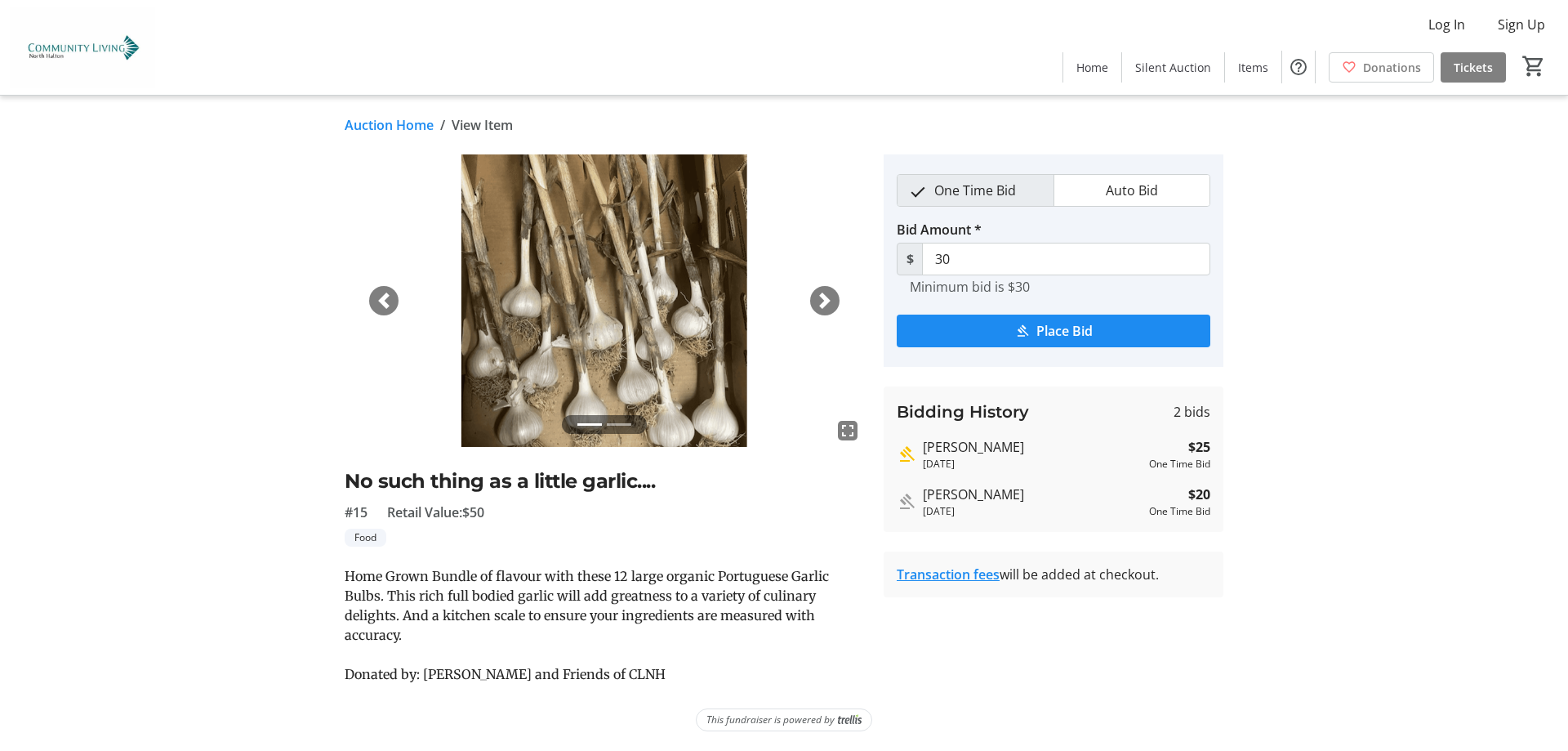
click at [821, 301] on span "button" at bounding box center [825, 301] width 16 height 16
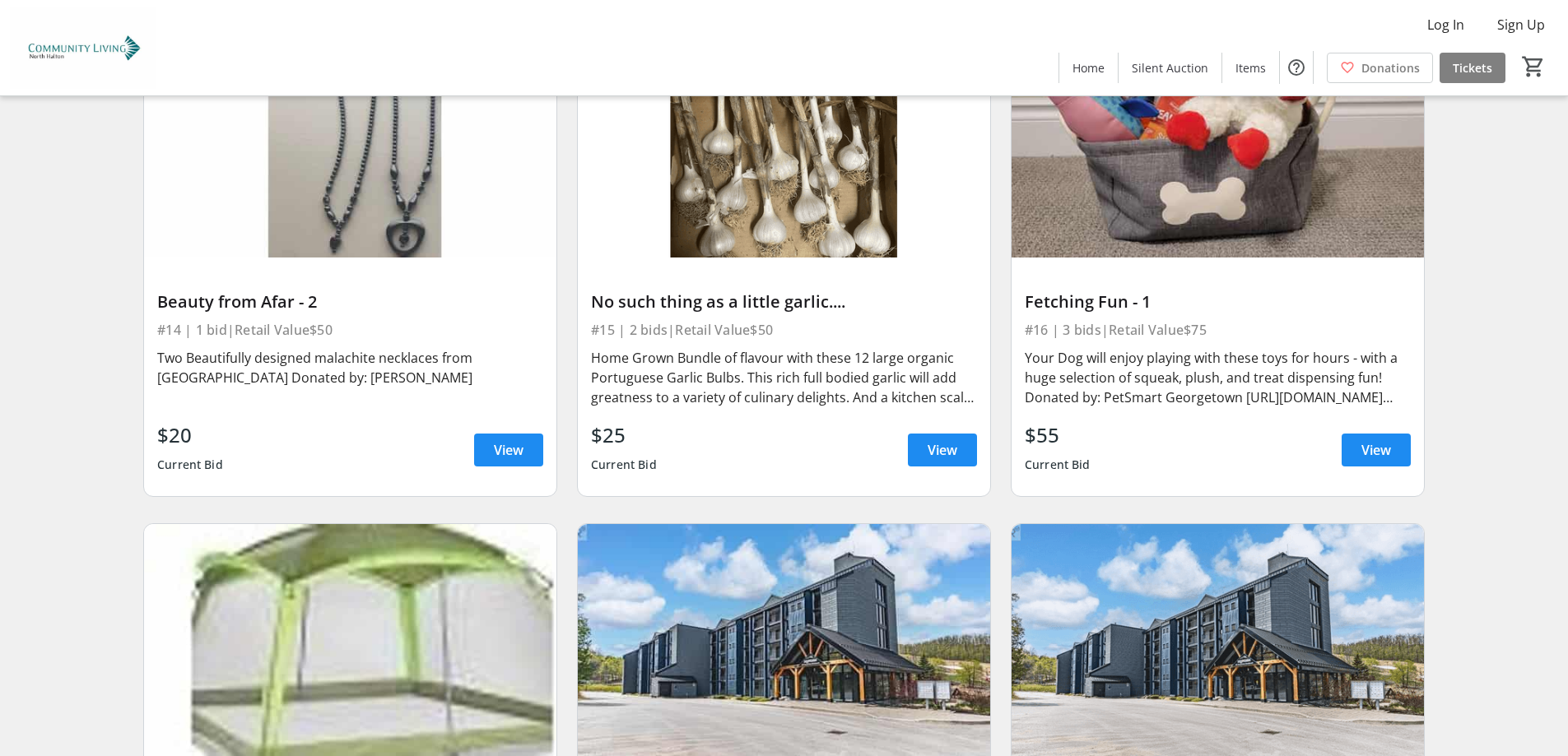
scroll to position [2715, 0]
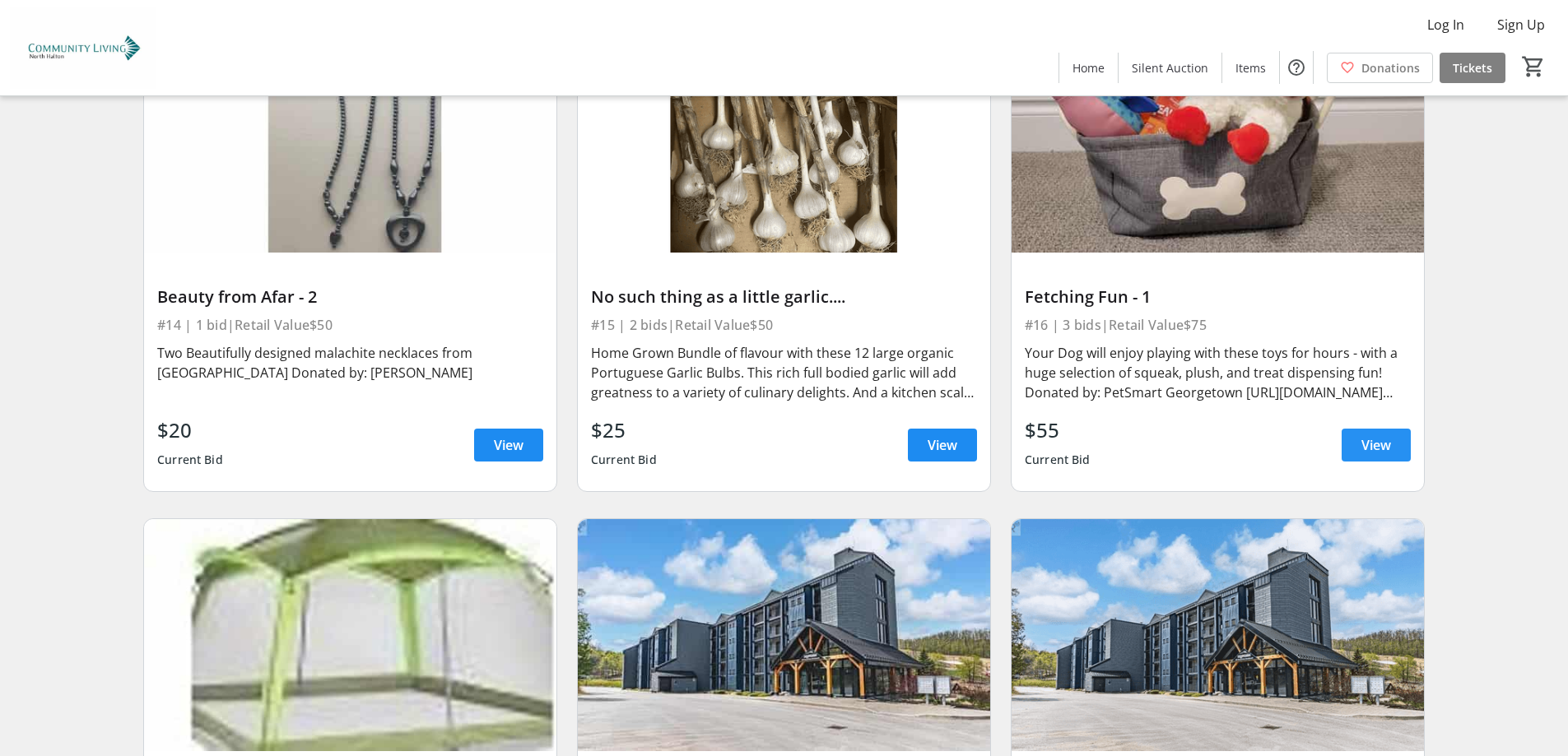
click at [1381, 450] on span "View" at bounding box center [1376, 445] width 30 height 20
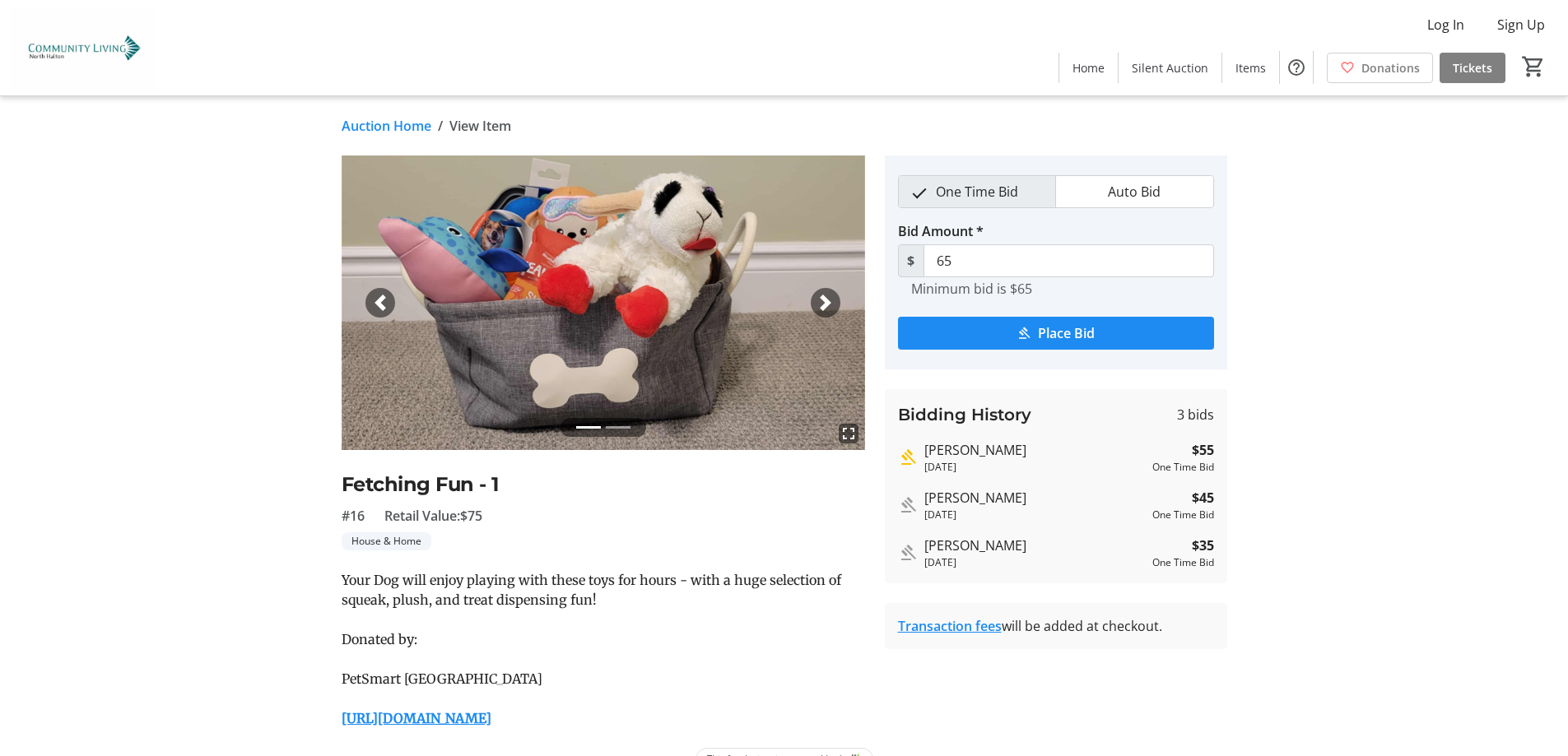
click at [821, 303] on span "button" at bounding box center [825, 303] width 17 height 17
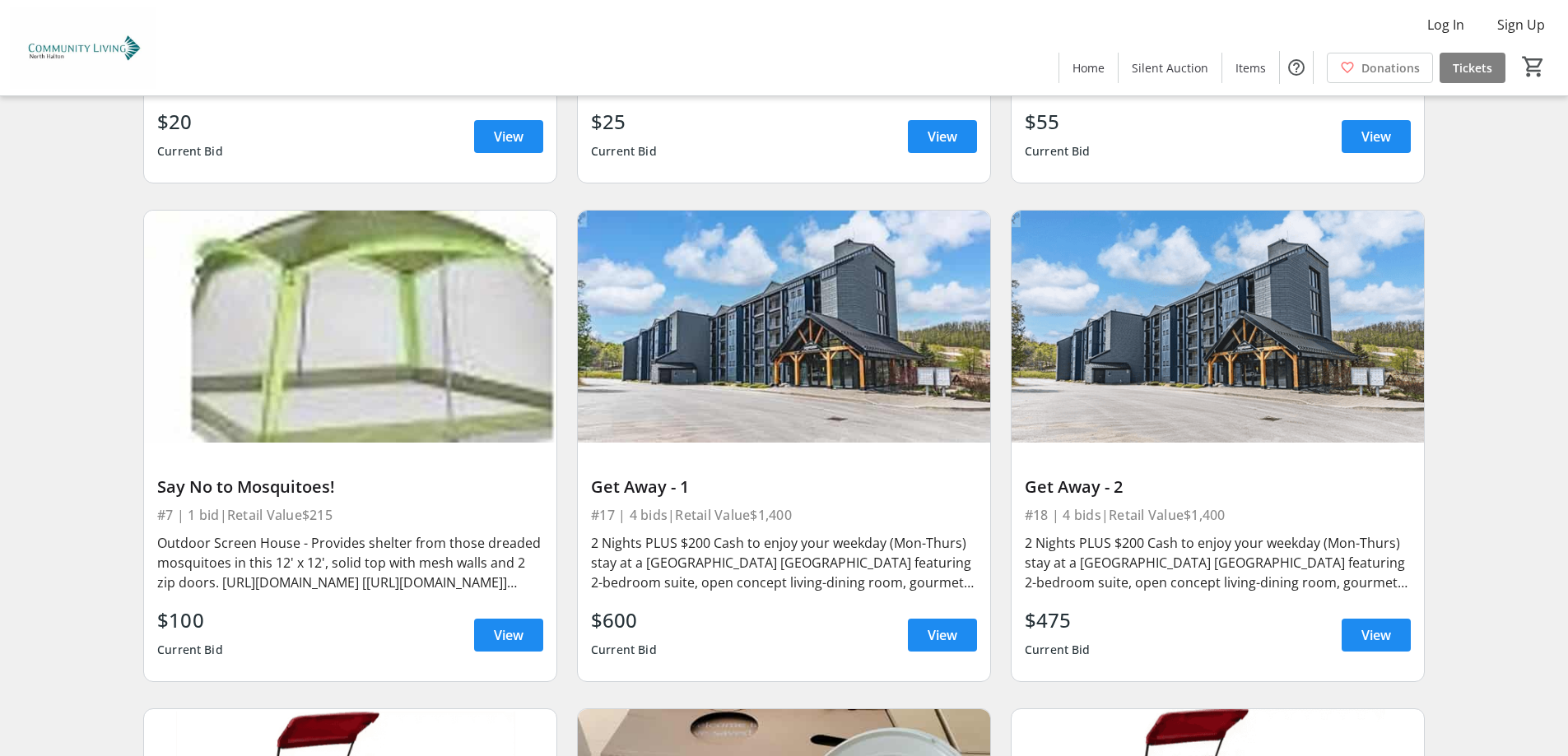
scroll to position [3044, 0]
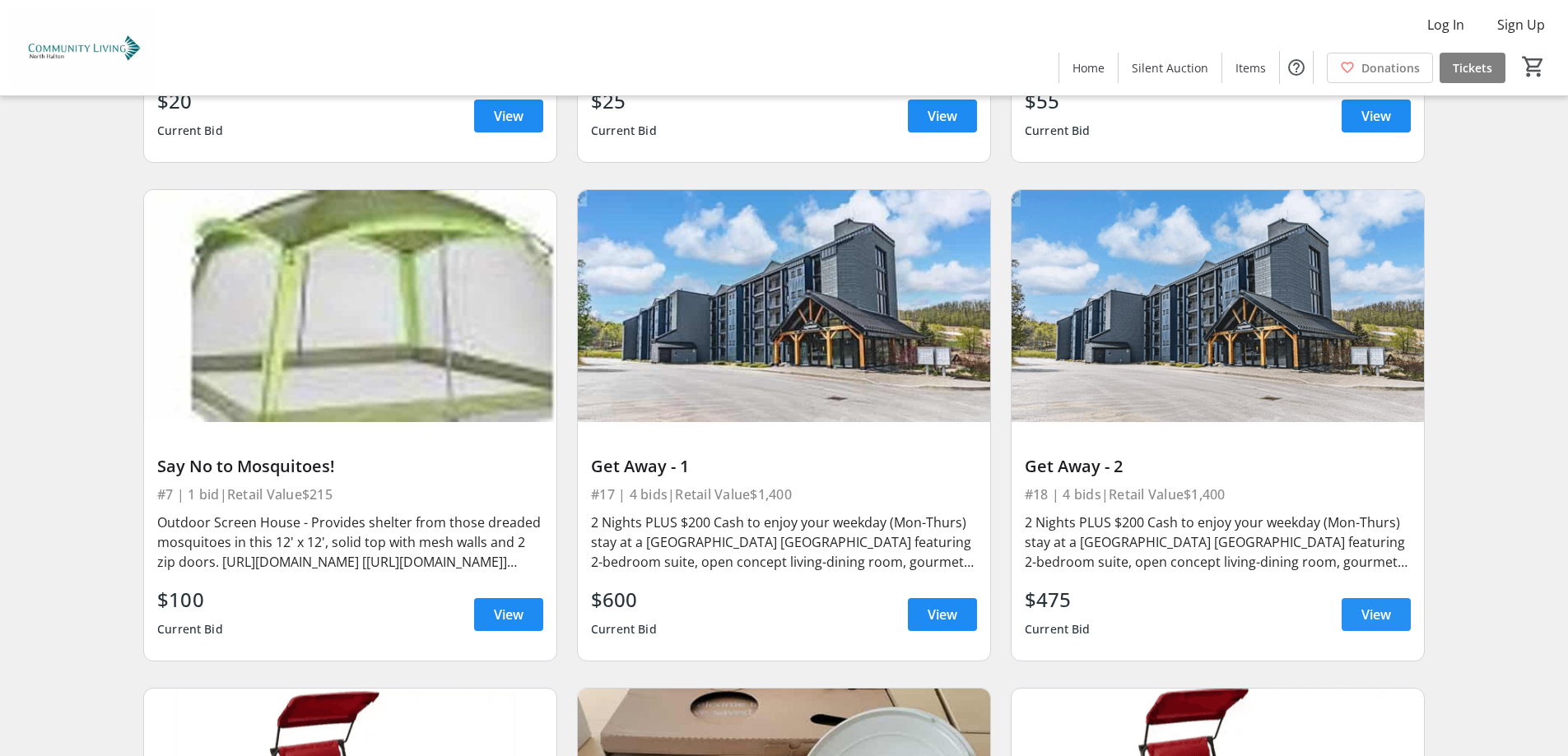
click at [1377, 618] on span "View" at bounding box center [1376, 614] width 30 height 20
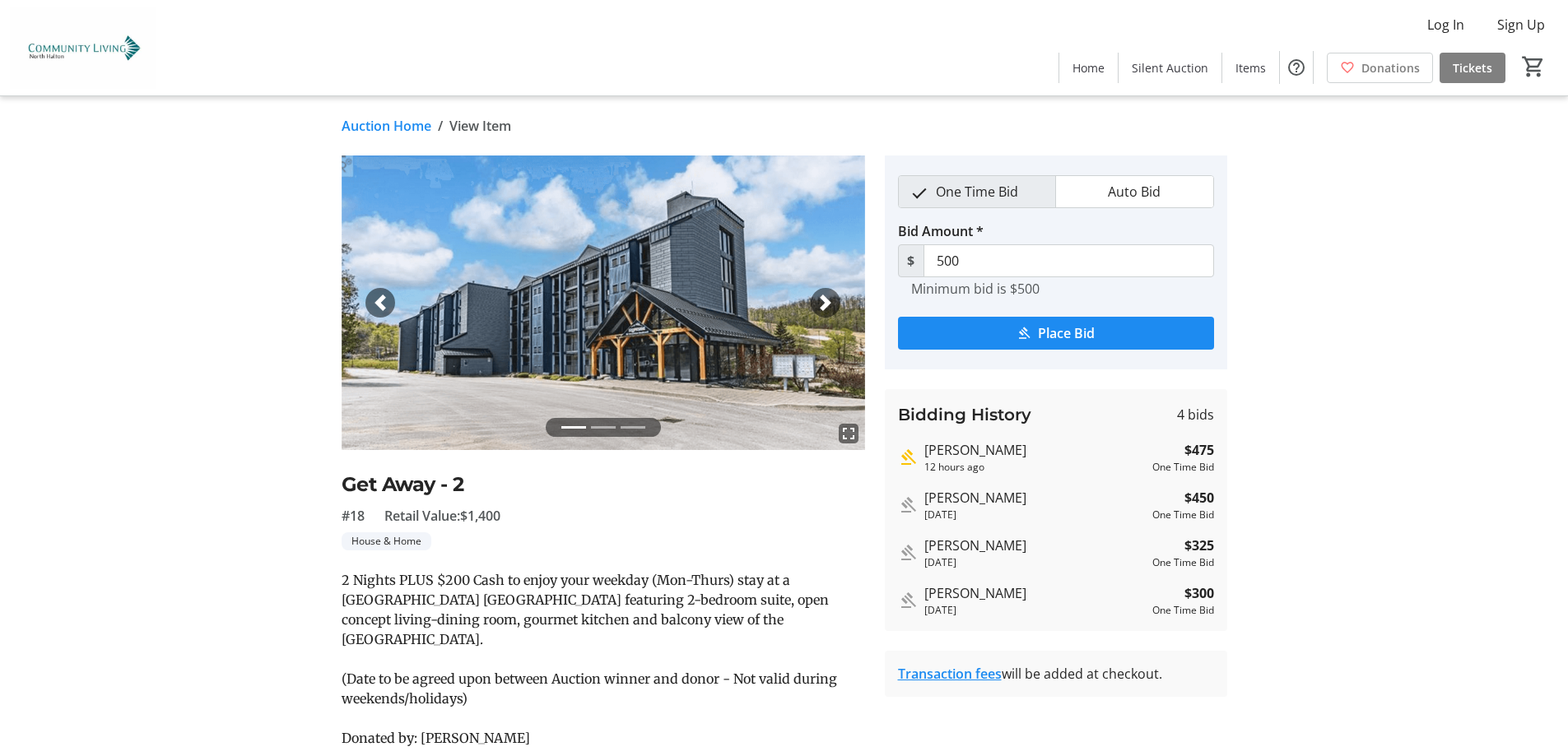
click at [828, 297] on span "button" at bounding box center [825, 303] width 17 height 17
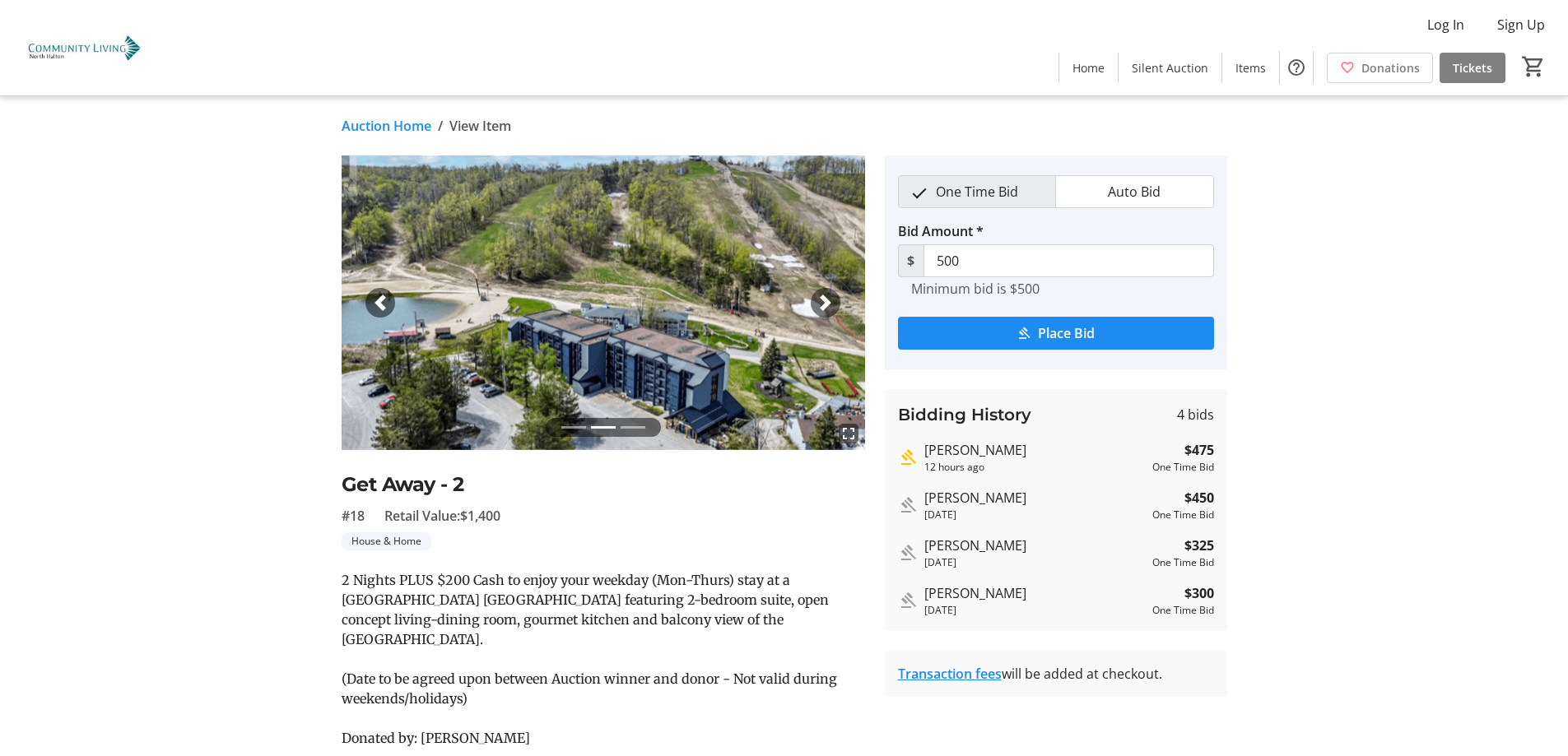
click at [827, 297] on span "button" at bounding box center [825, 303] width 17 height 17
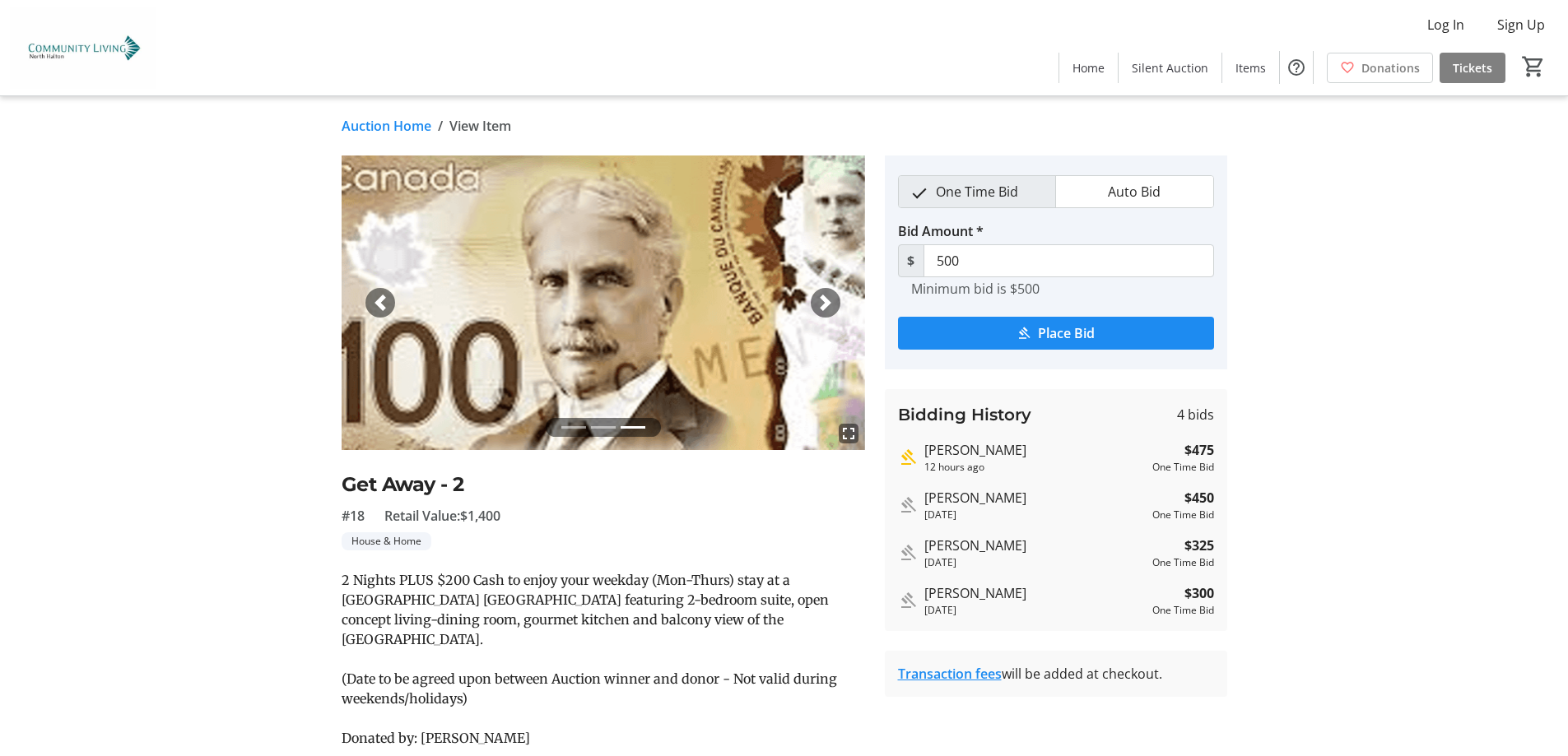
click at [827, 297] on span "button" at bounding box center [825, 303] width 17 height 17
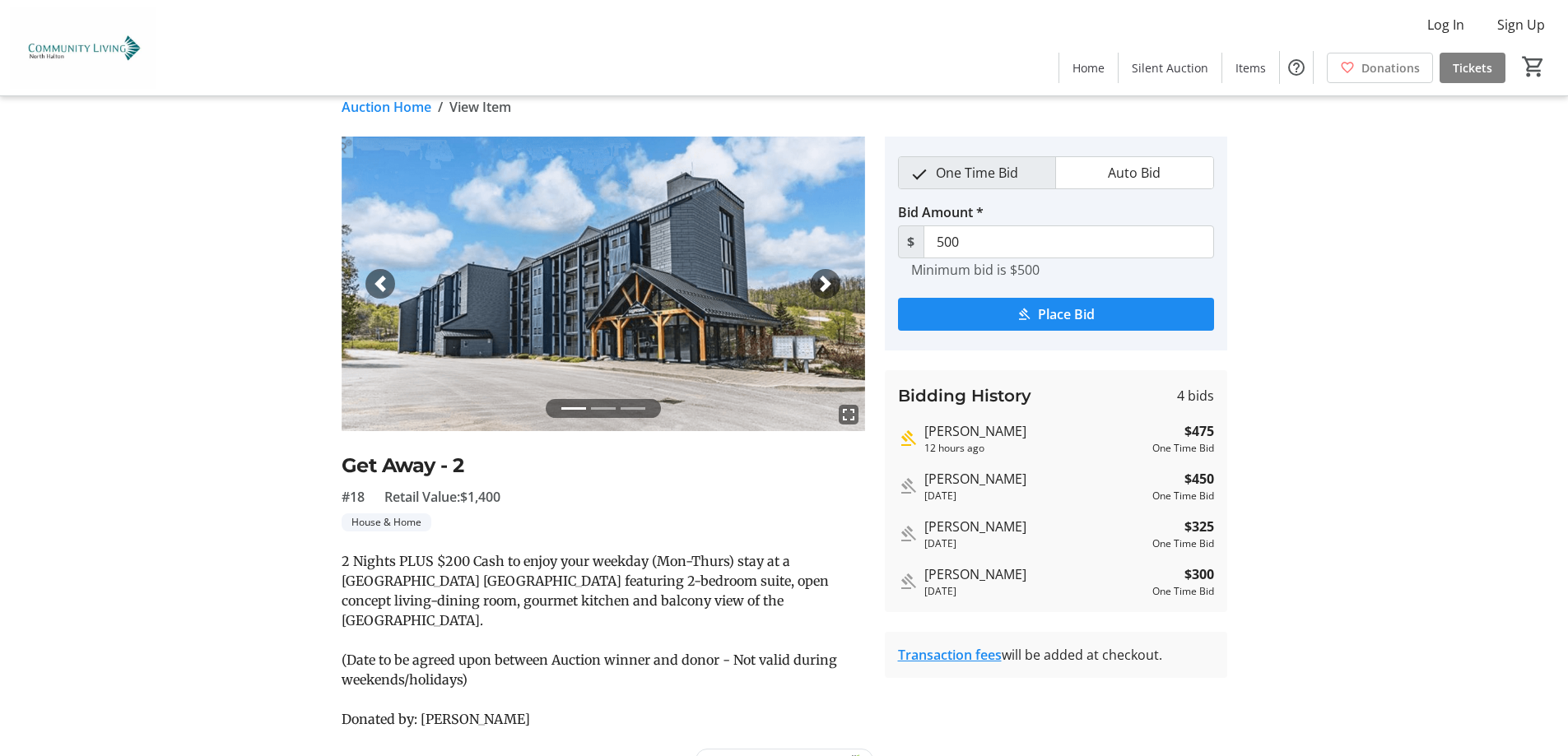
scroll to position [35, 0]
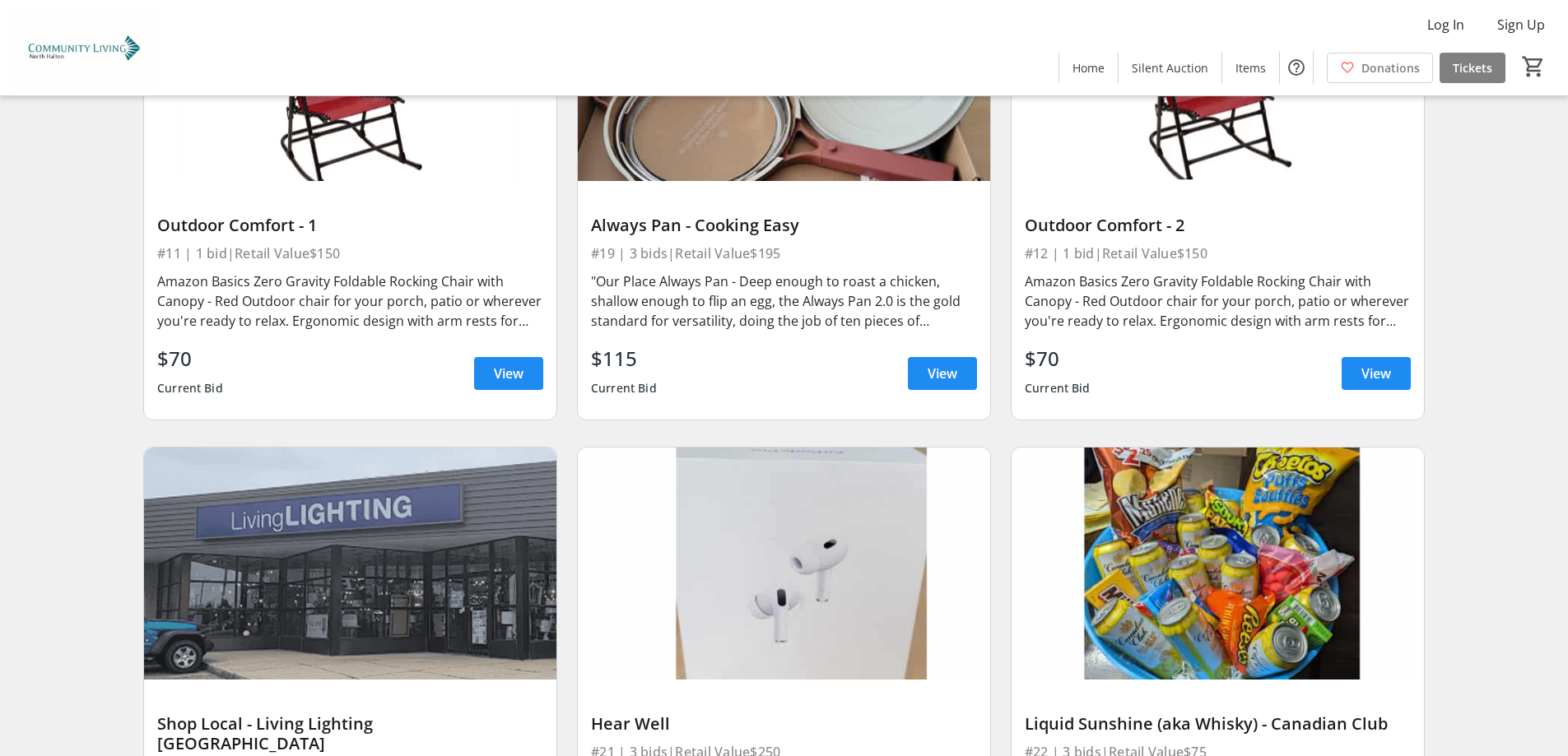
scroll to position [3784, 0]
click at [947, 375] on span "View" at bounding box center [942, 373] width 30 height 20
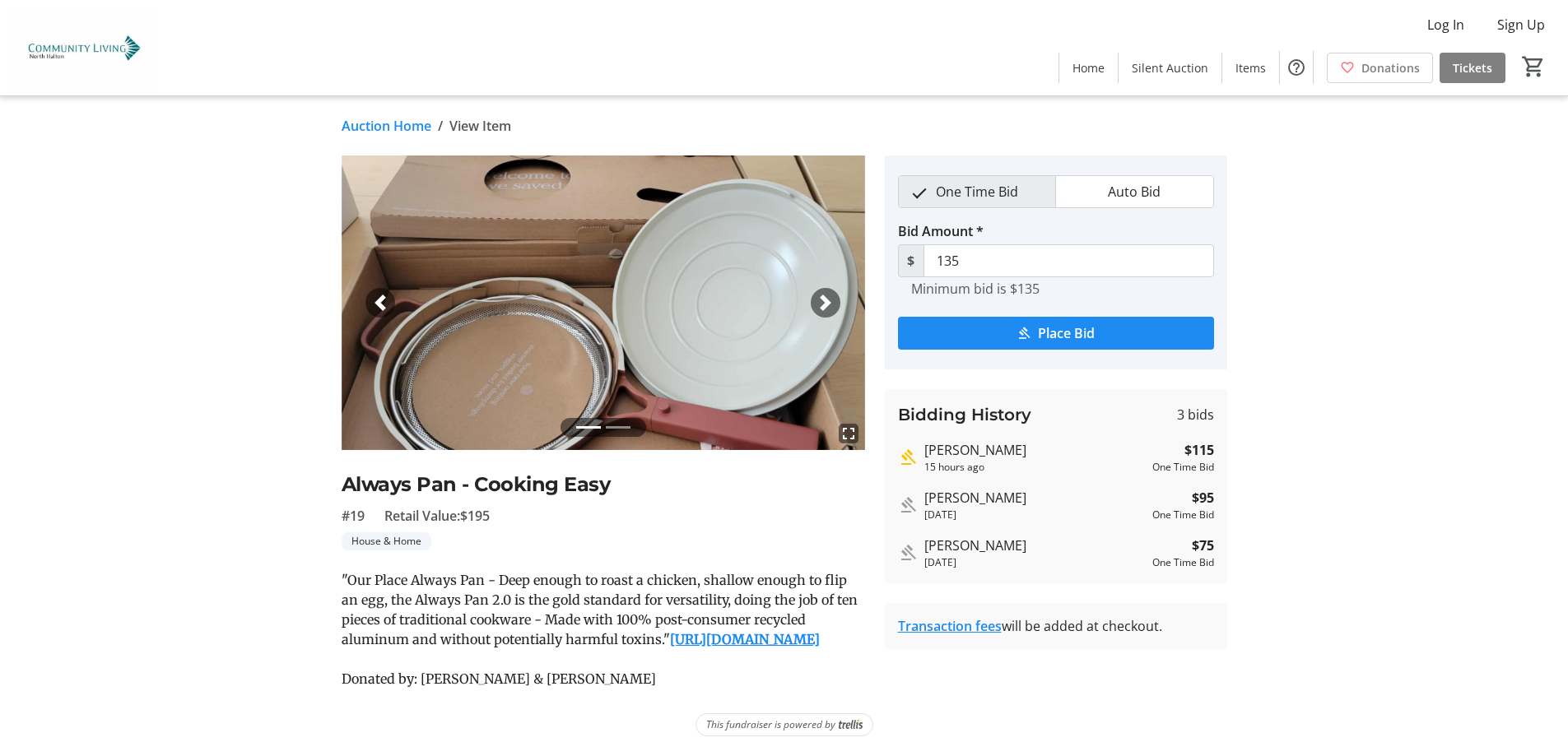
click at [828, 309] on span "button" at bounding box center [825, 303] width 17 height 17
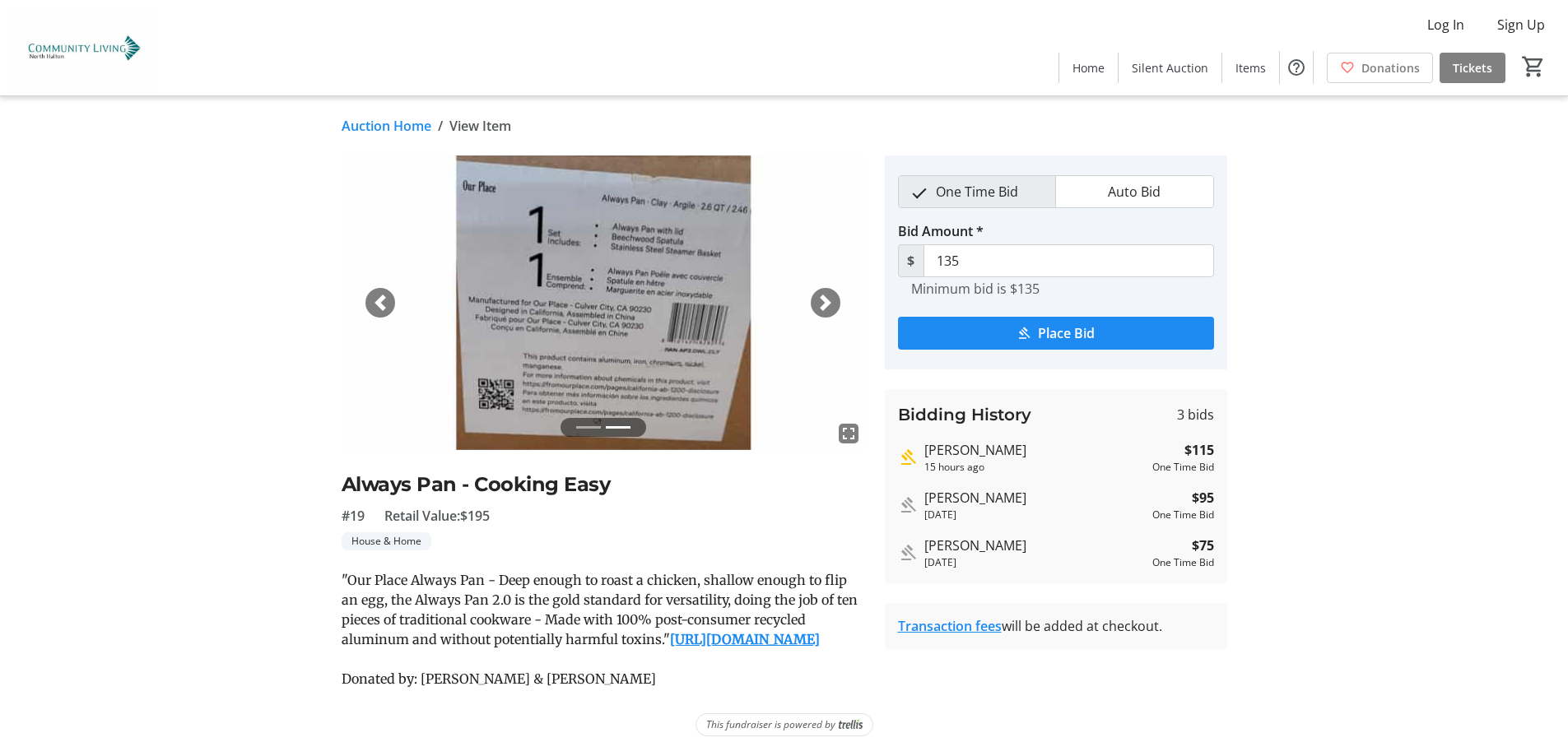
click at [379, 299] on span "button" at bounding box center [381, 303] width 17 height 17
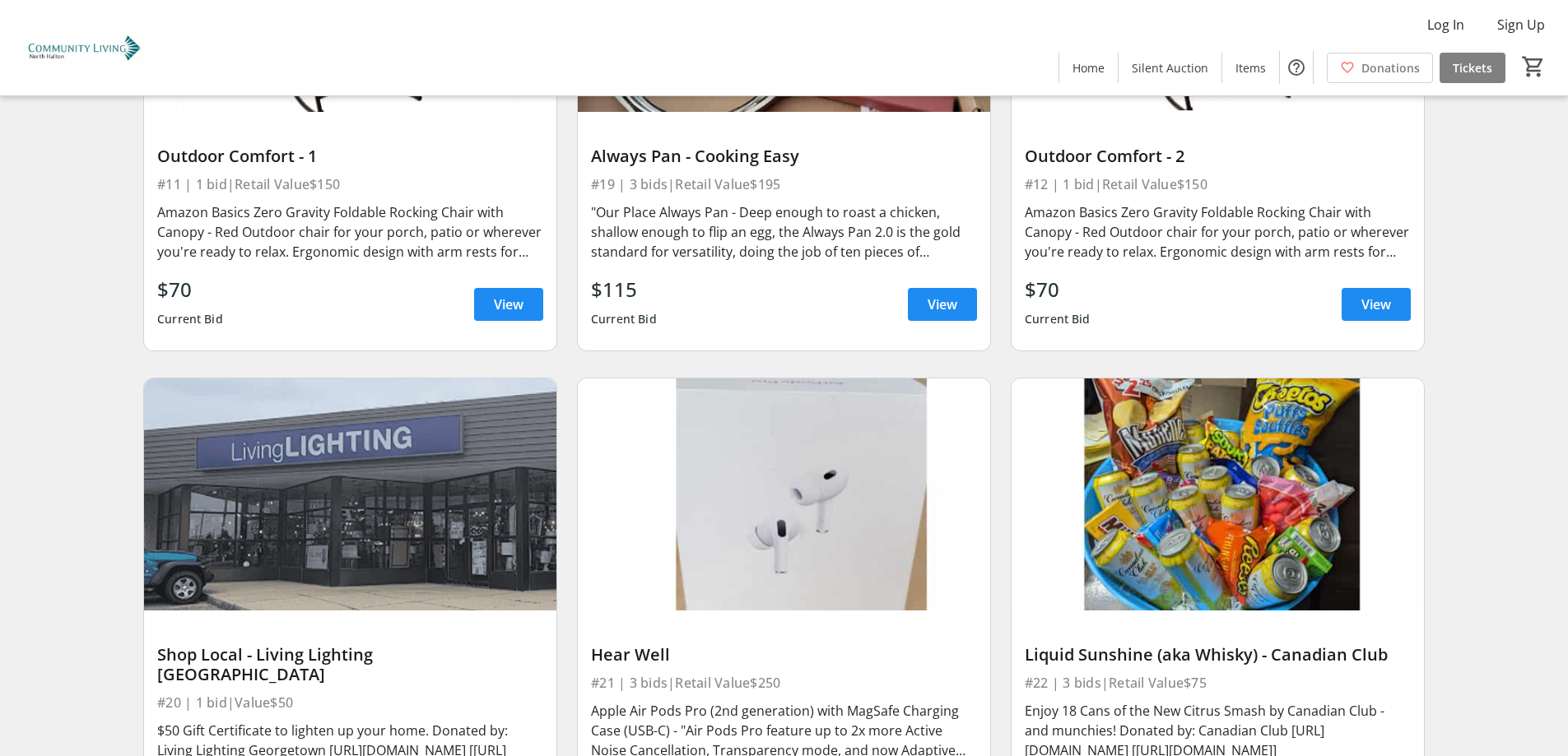
scroll to position [4113, 0]
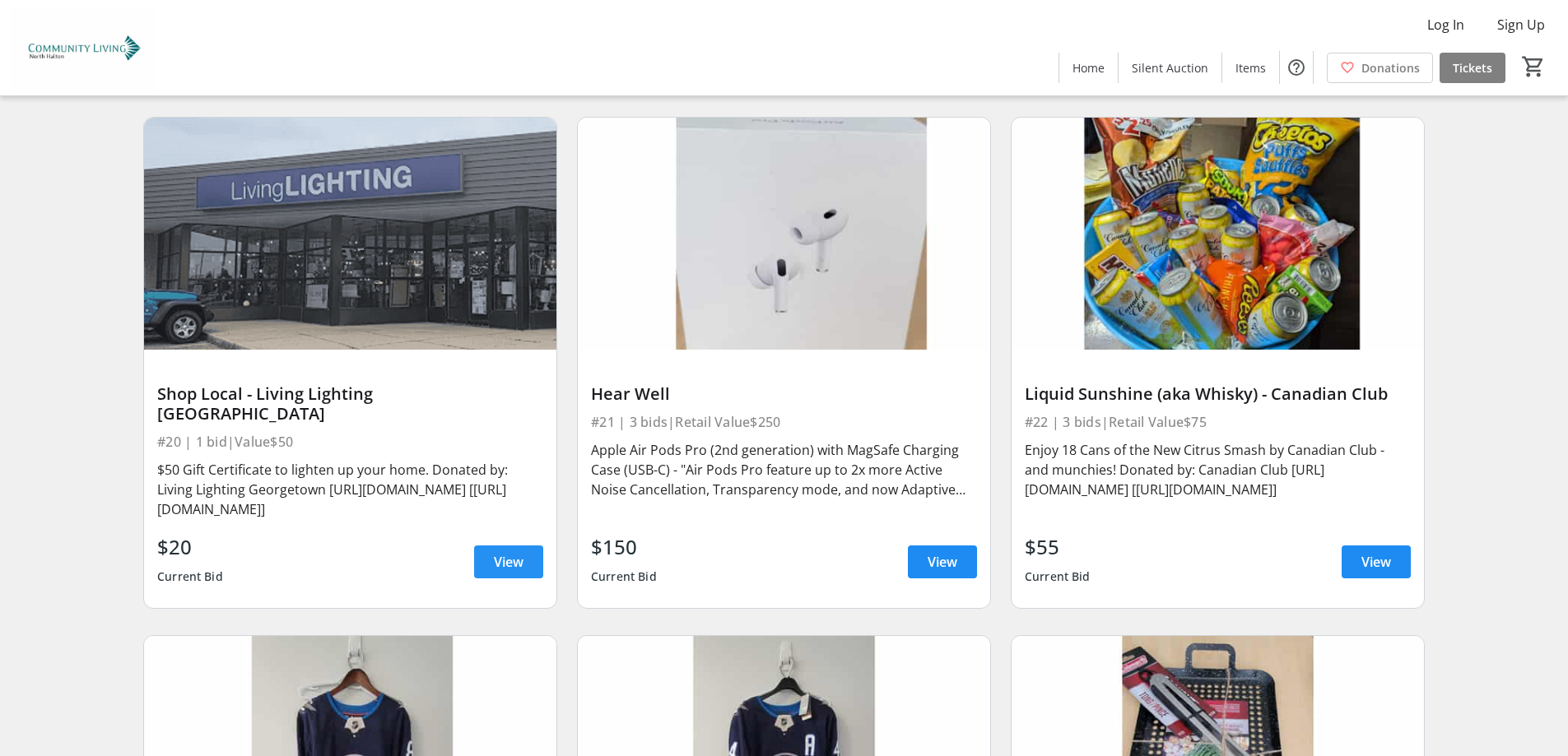
click at [494, 552] on span "View" at bounding box center [508, 562] width 30 height 20
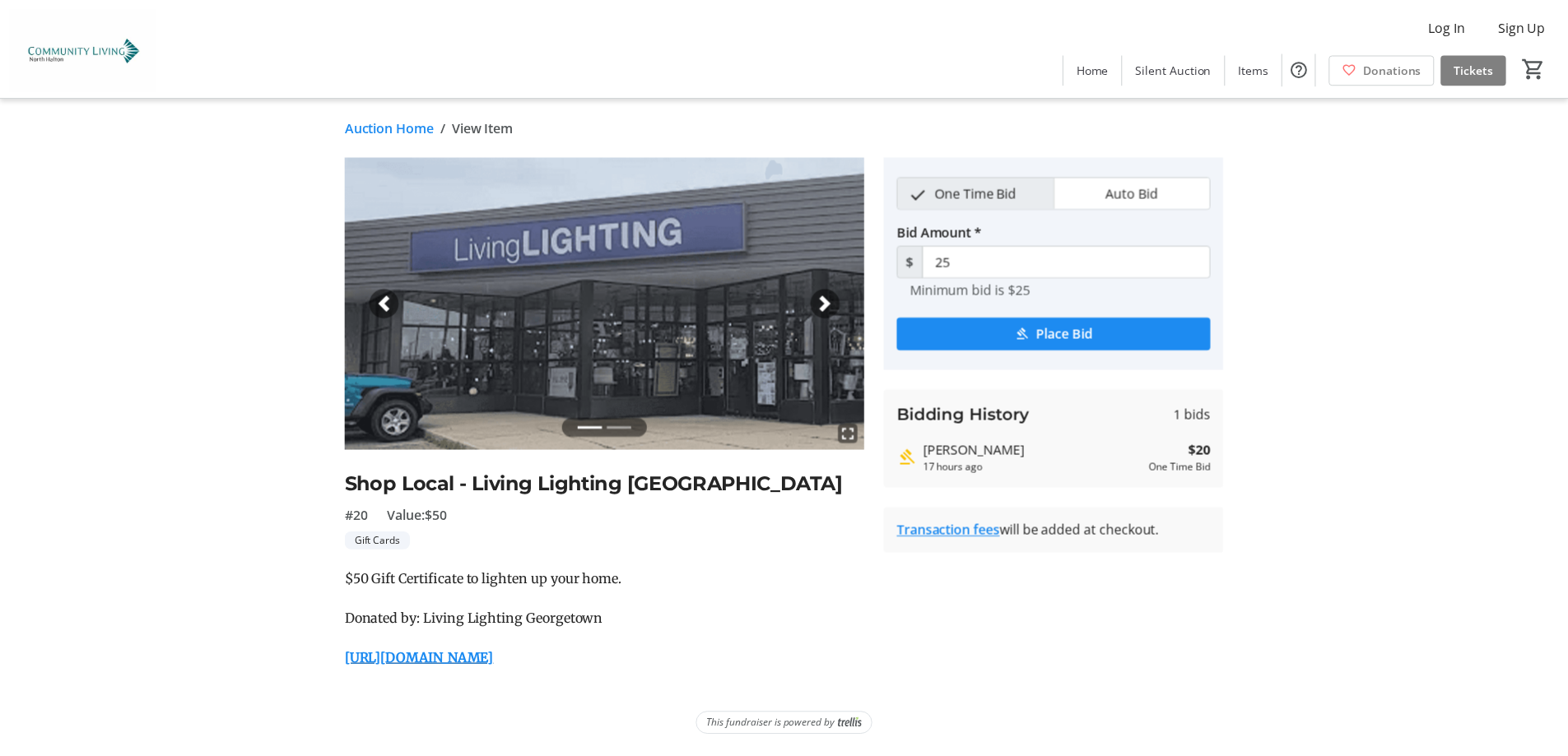
scroll to position [4113, 0]
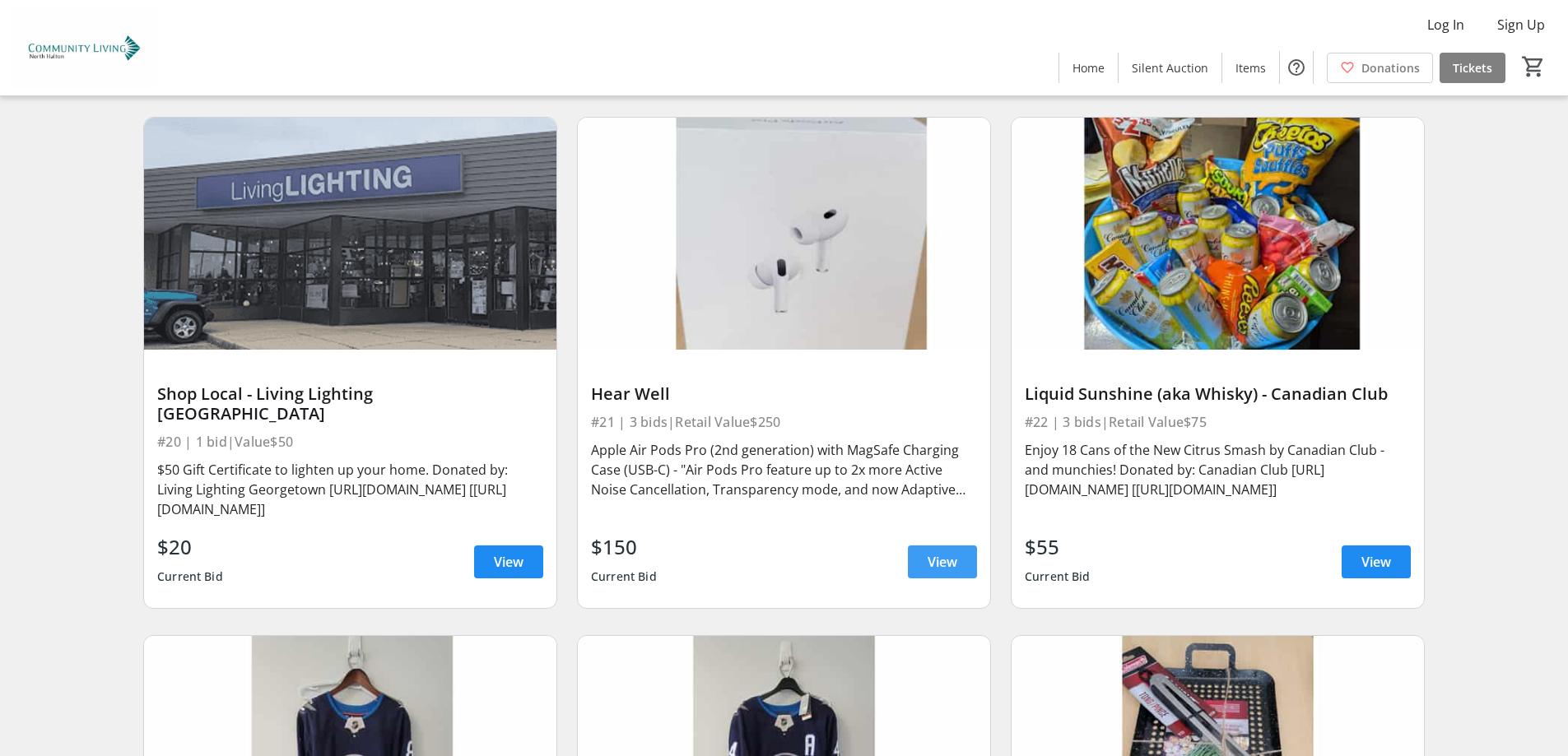
click at [934, 552] on span "View" at bounding box center [942, 562] width 30 height 20
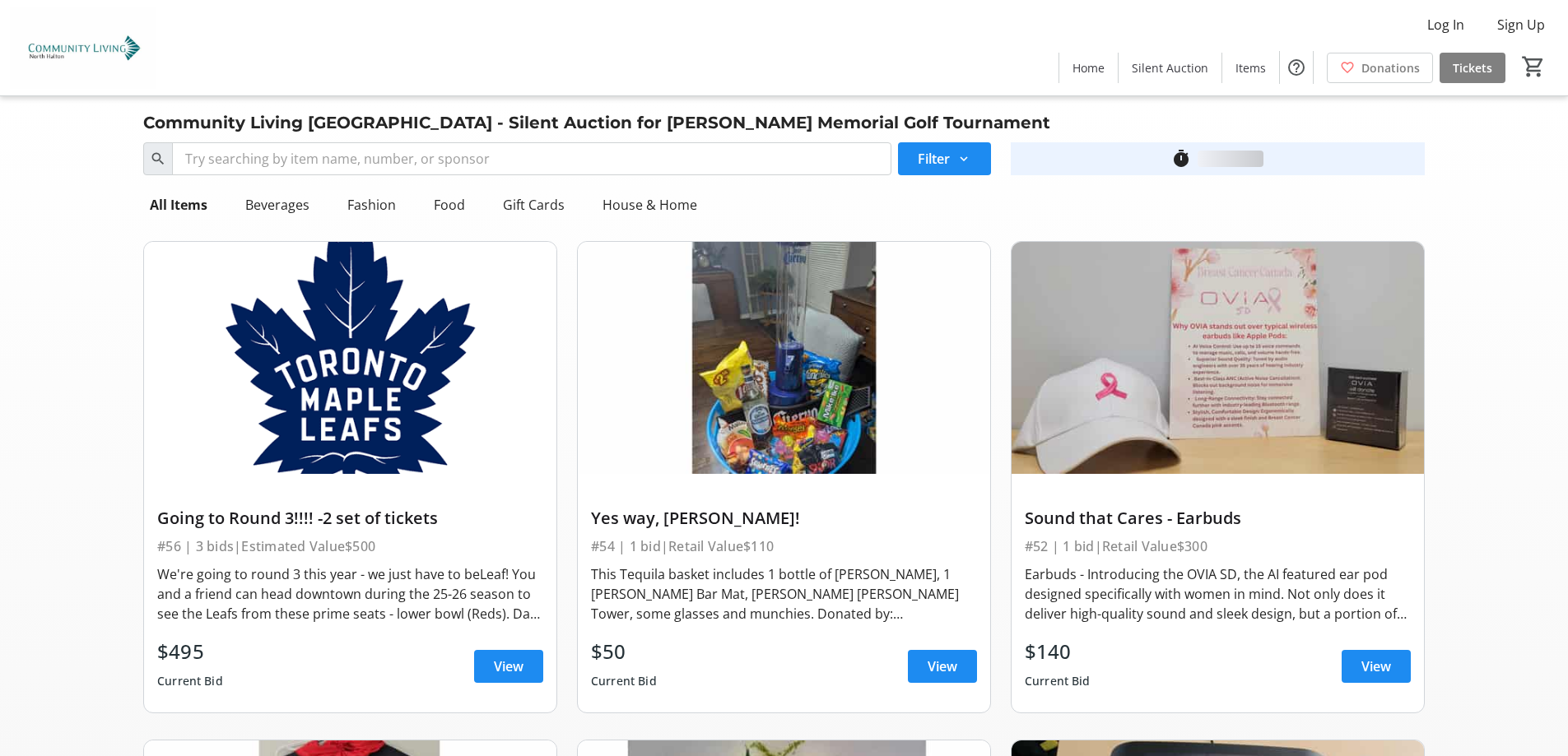
scroll to position [4113, 0]
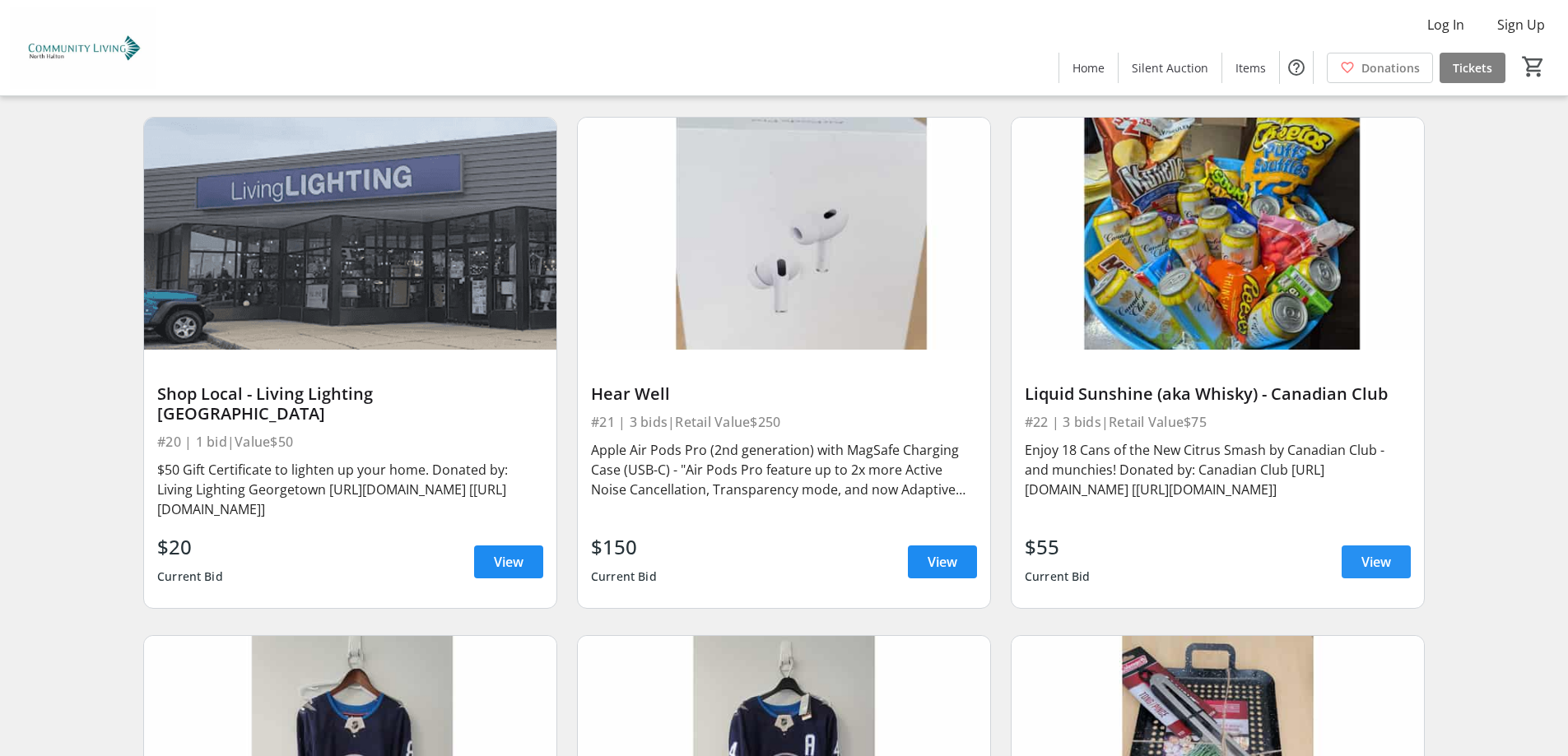
click at [1355, 542] on span at bounding box center [1376, 562] width 69 height 40
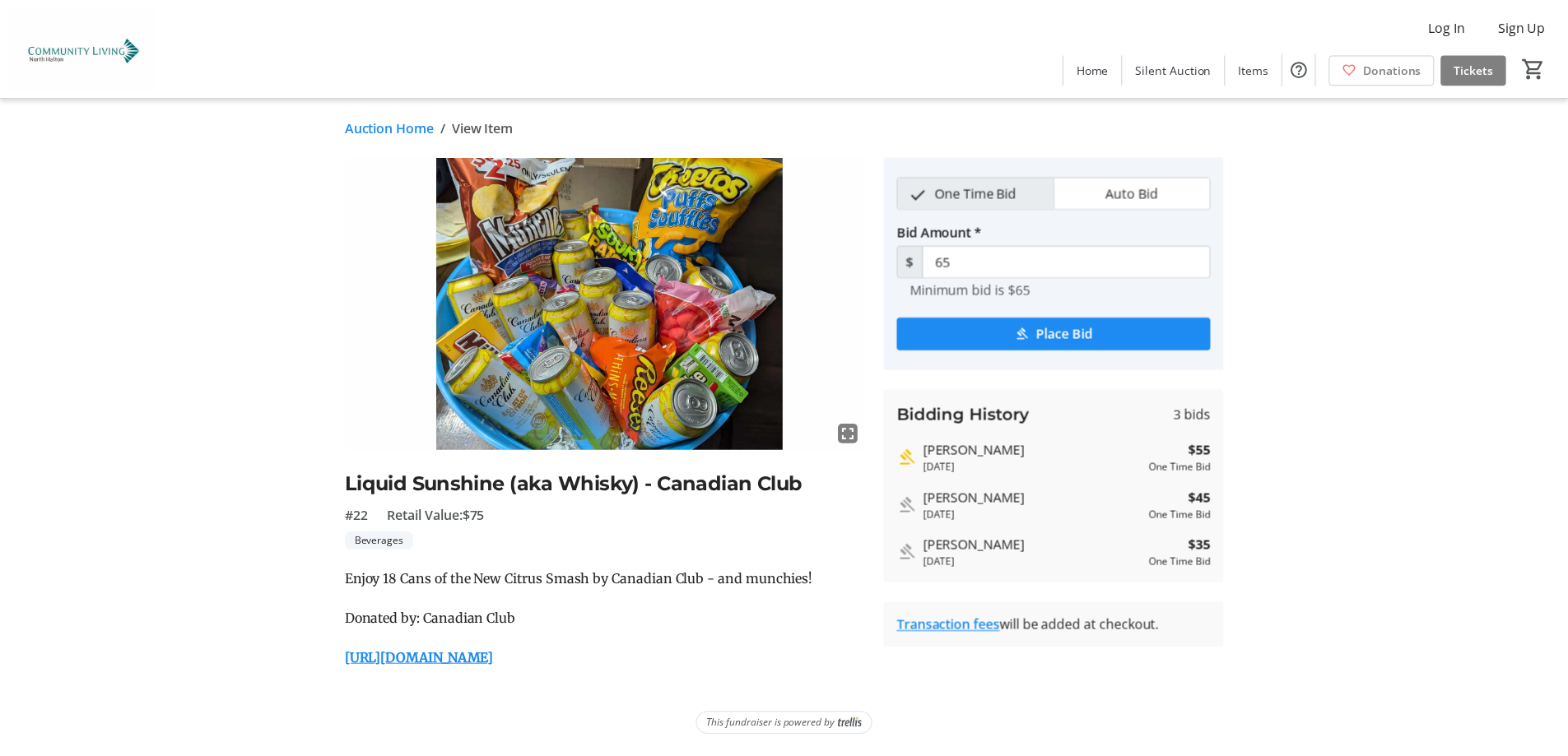
scroll to position [4113, 0]
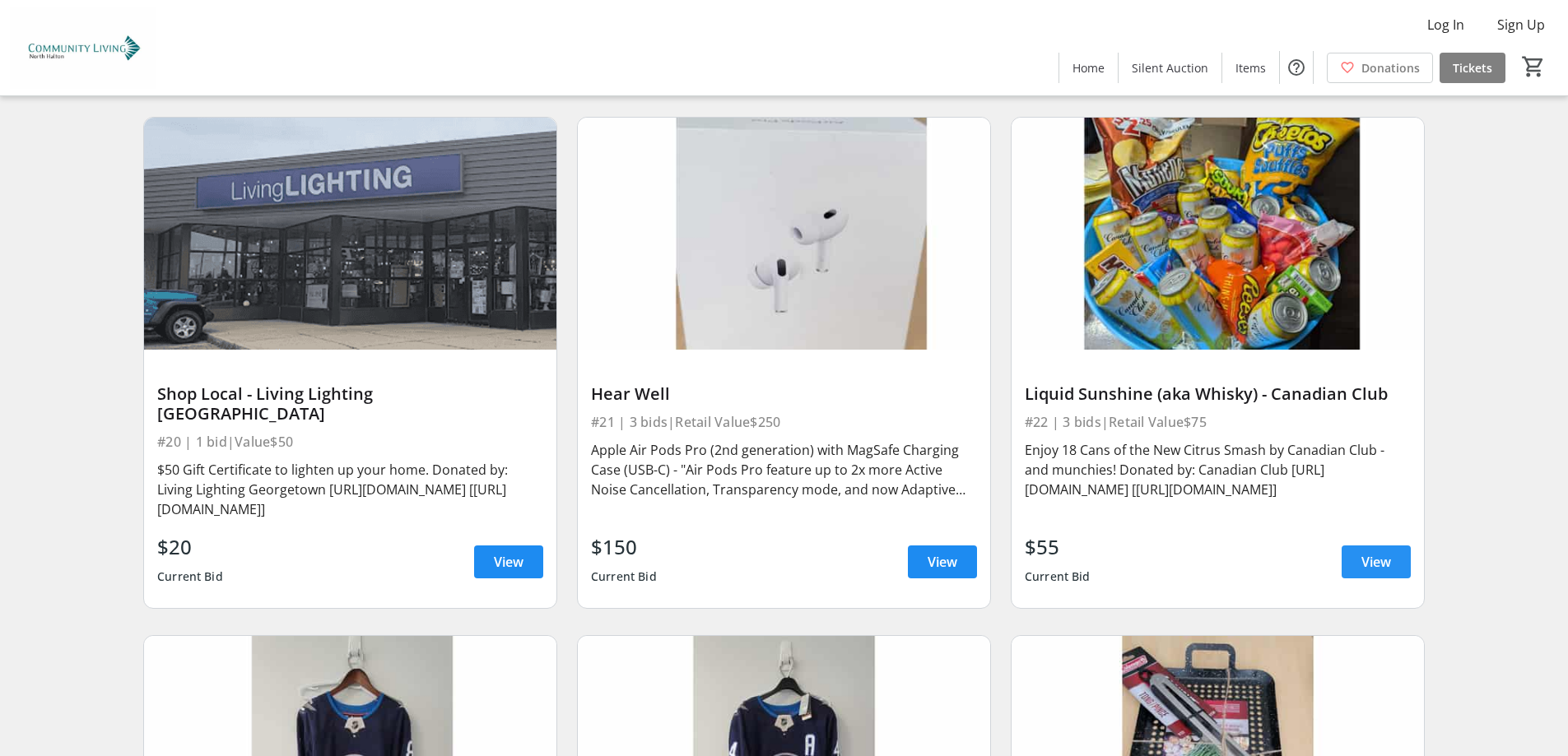
click at [1375, 552] on span "View" at bounding box center [1376, 562] width 30 height 20
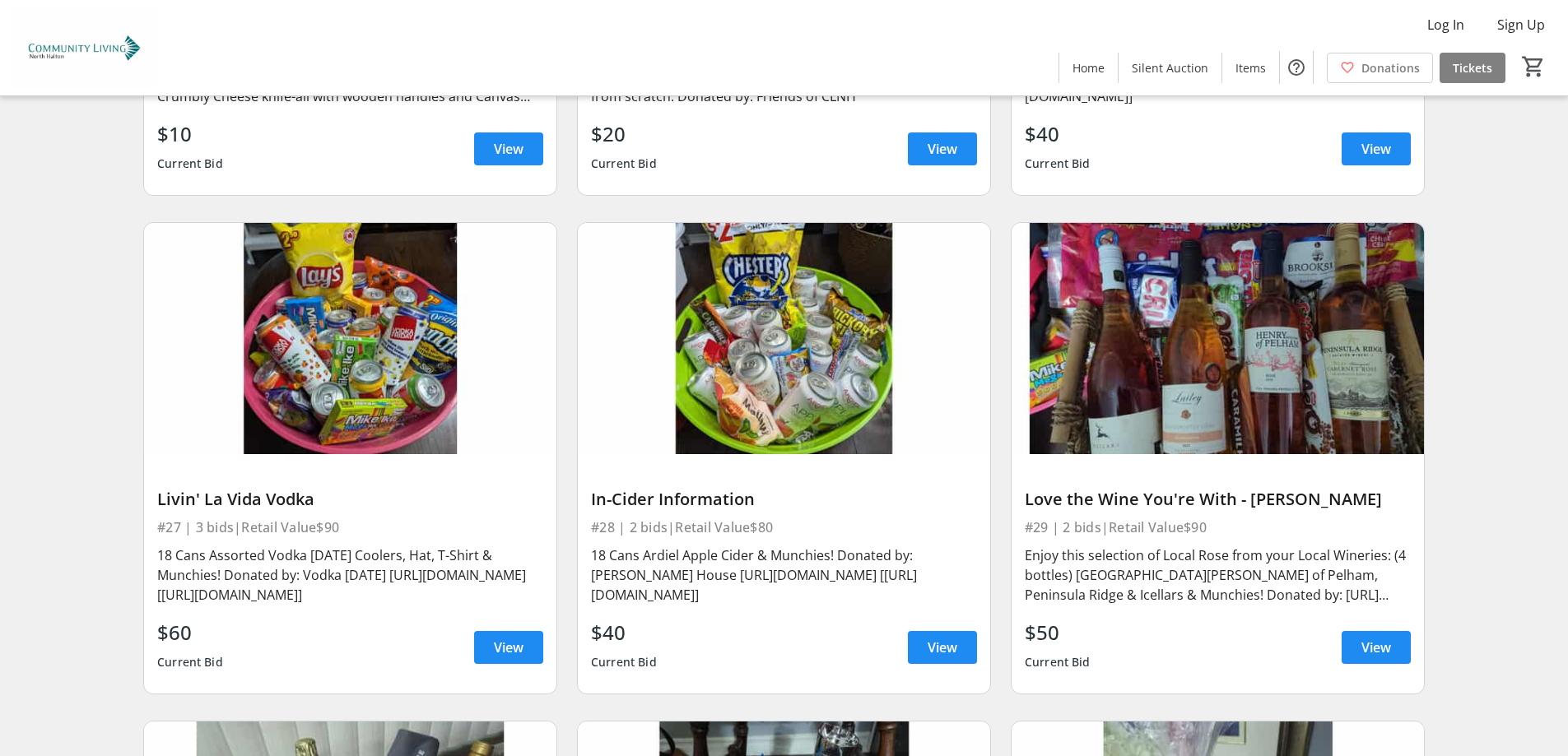
scroll to position [5594, 0]
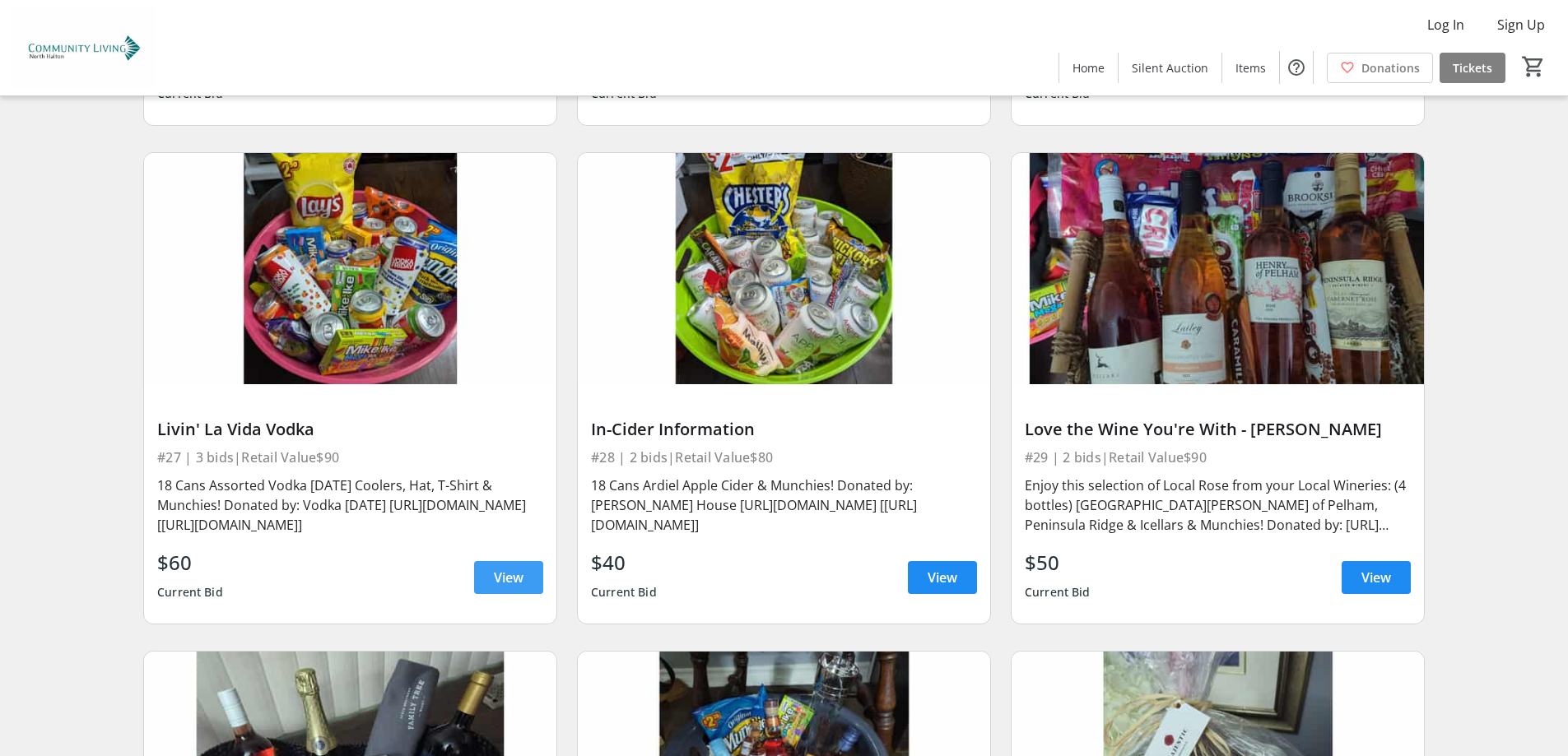
click at [490, 558] on span at bounding box center [508, 578] width 69 height 40
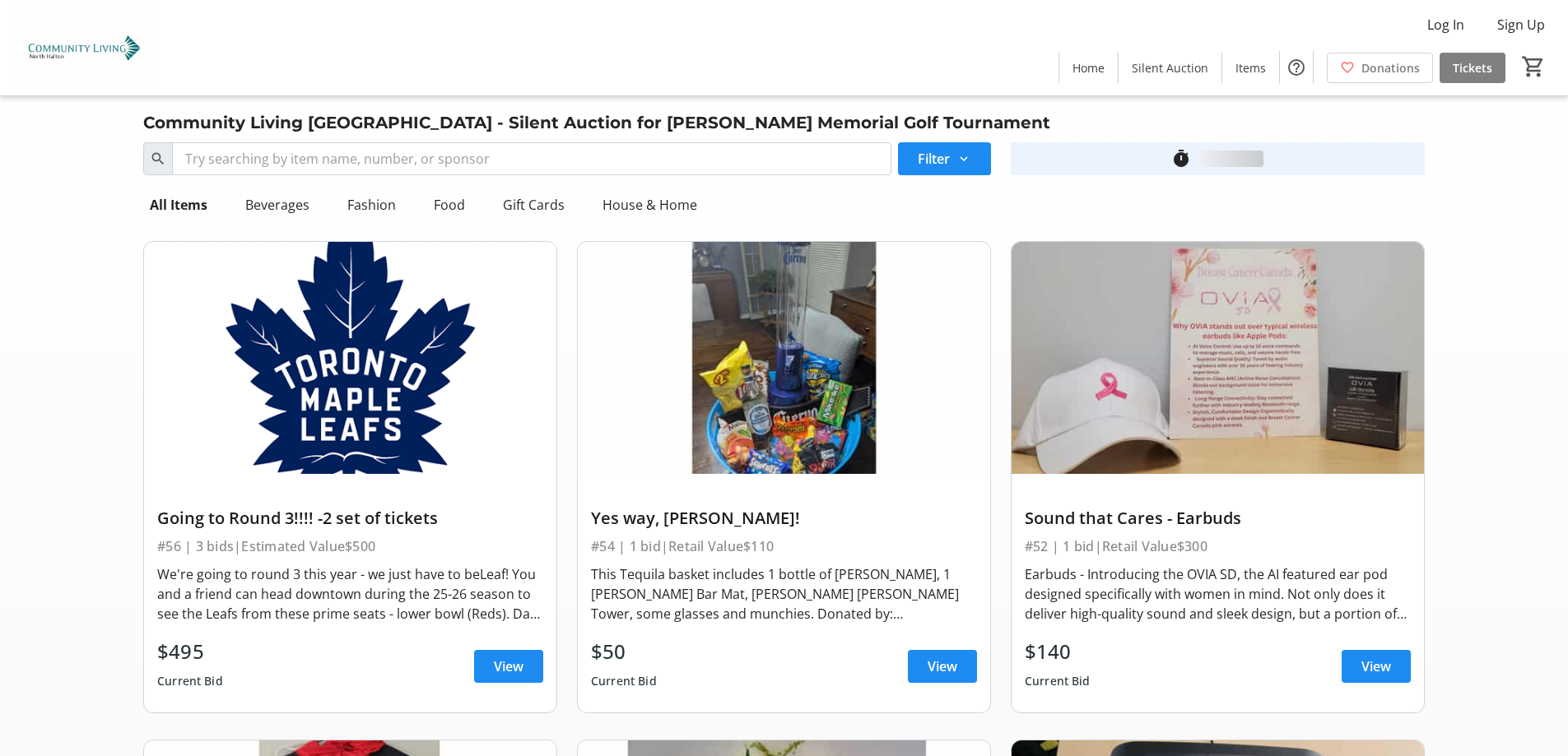
scroll to position [5594, 0]
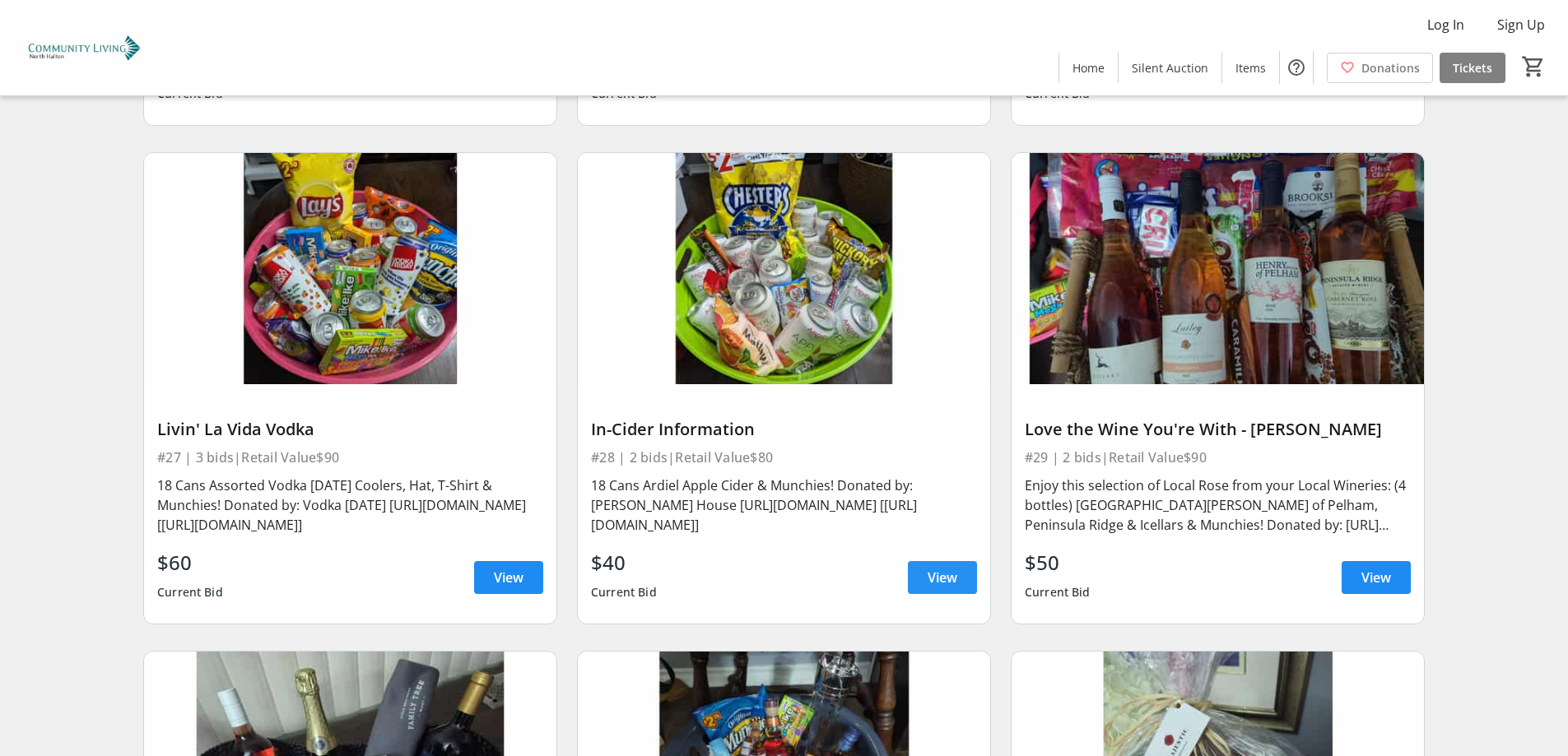
click at [951, 568] on span "View" at bounding box center [942, 578] width 30 height 20
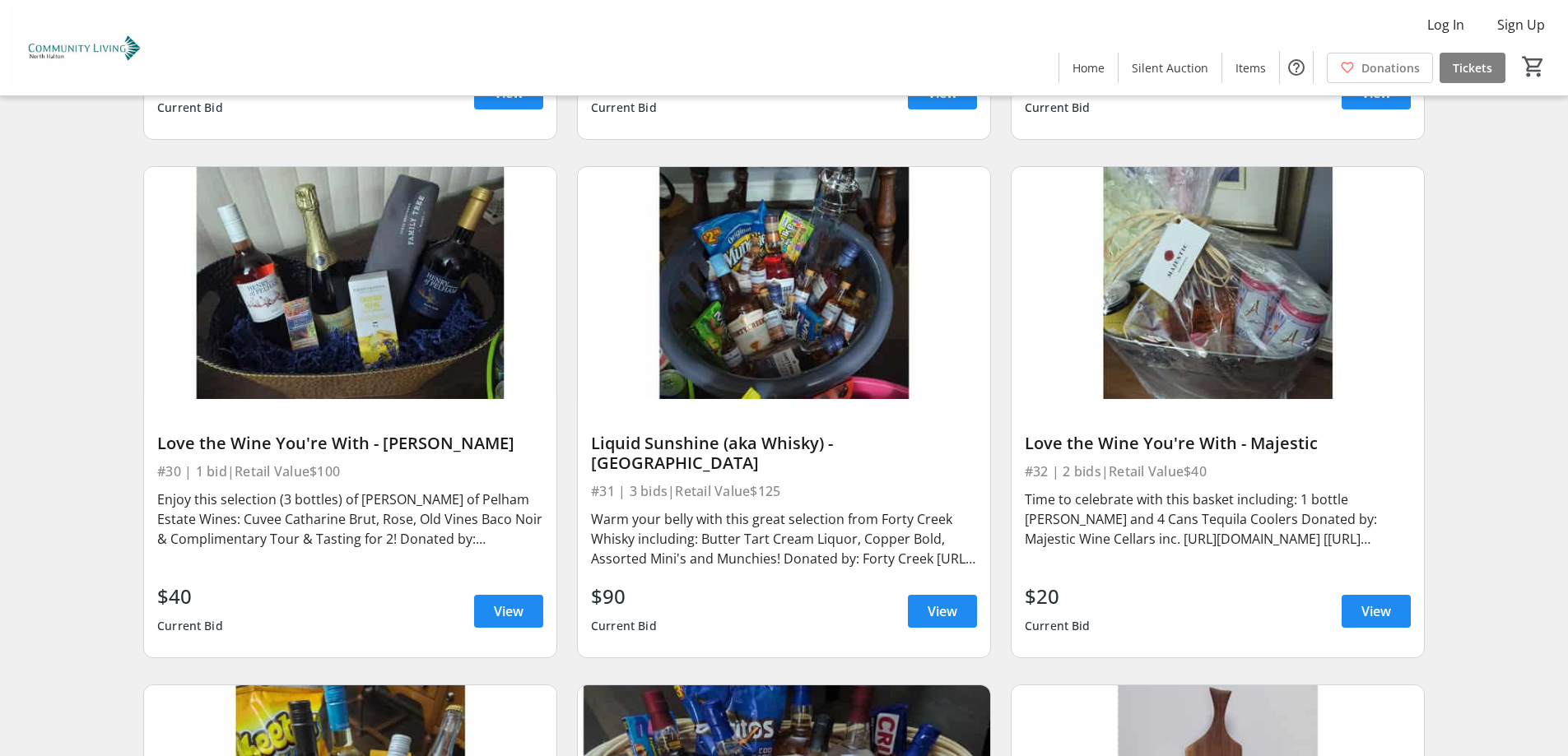
scroll to position [6088, 0]
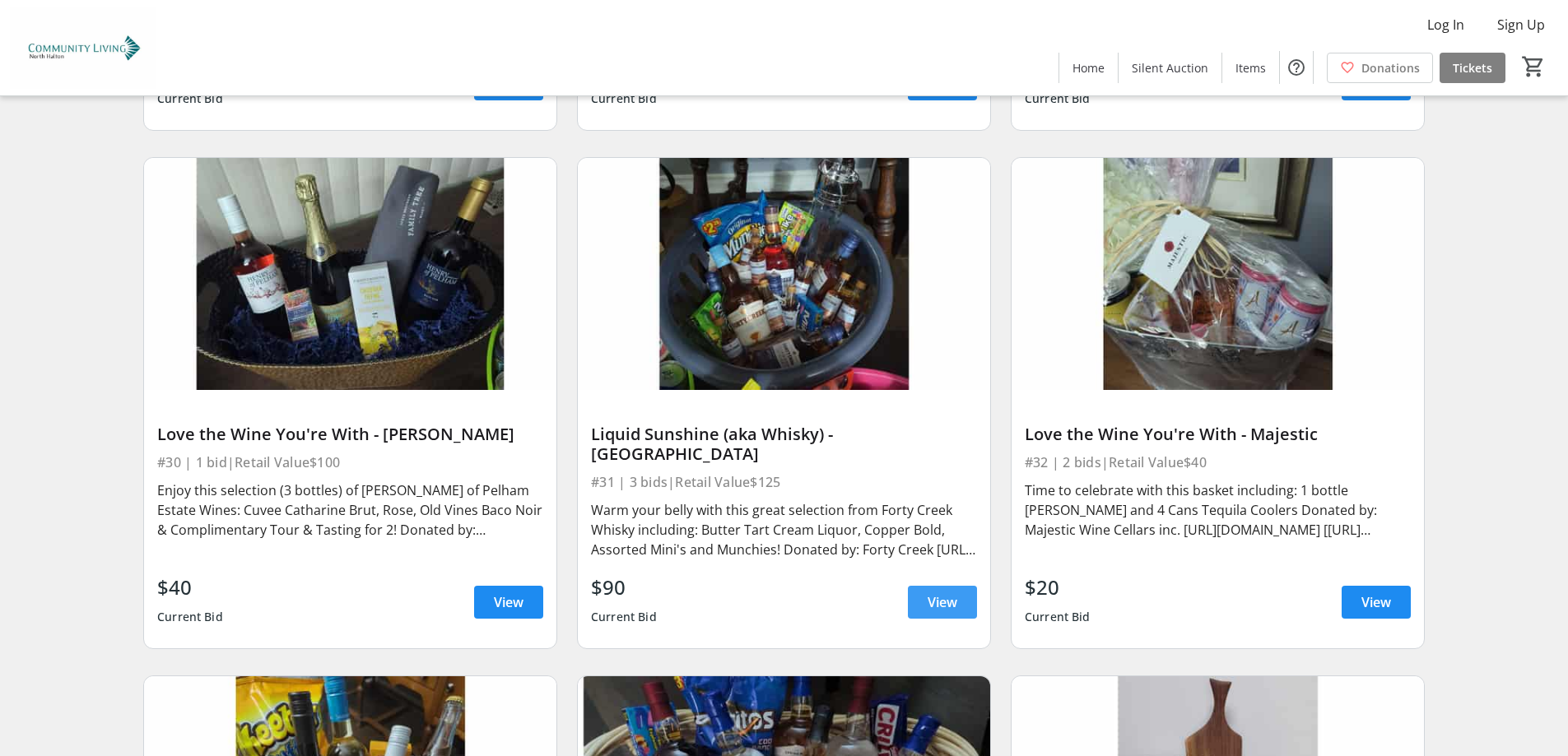
click at [943, 593] on span "View" at bounding box center [942, 603] width 30 height 20
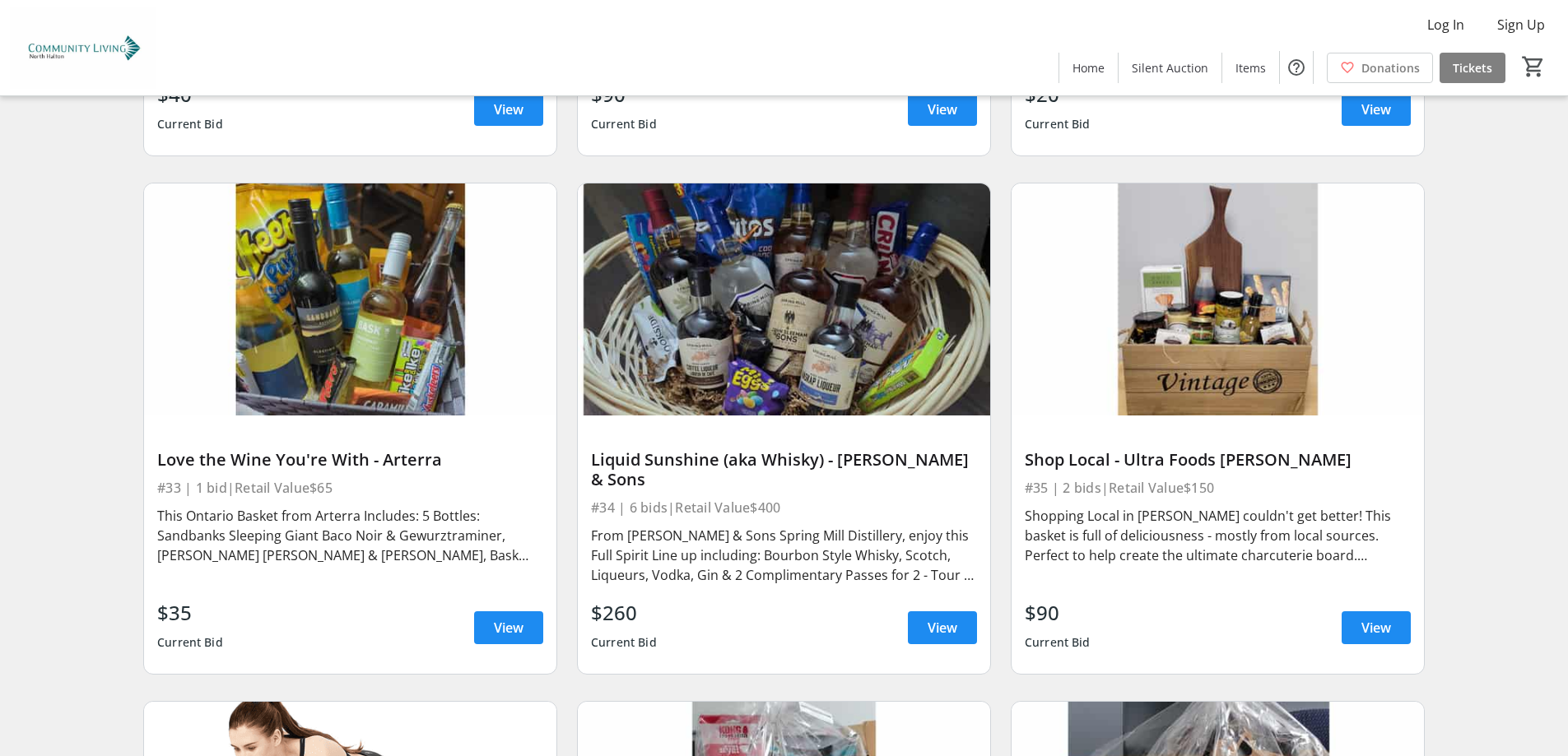
scroll to position [6581, 0]
click at [944, 617] on span "View" at bounding box center [942, 627] width 30 height 20
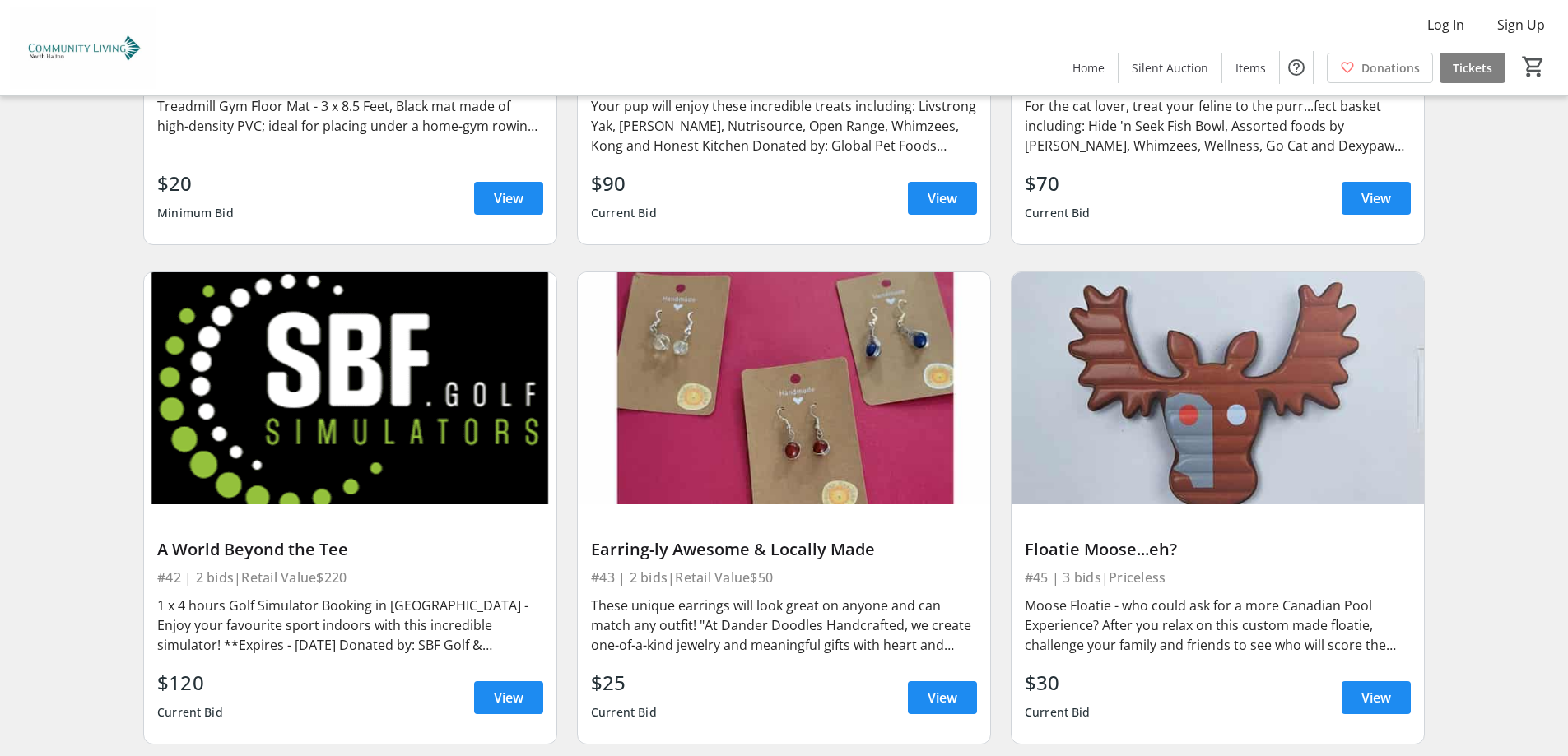
scroll to position [7502, 0]
